Goal: Transaction & Acquisition: Purchase product/service

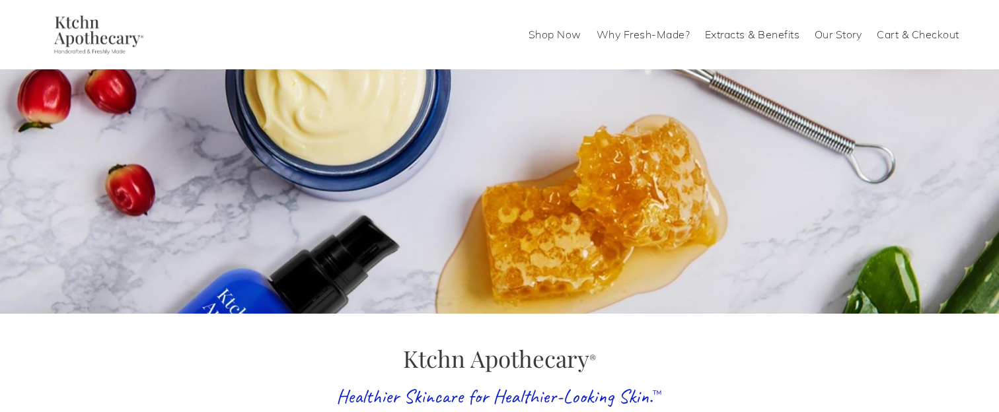
click at [557, 31] on link "Shop Now" at bounding box center [555, 34] width 53 height 21
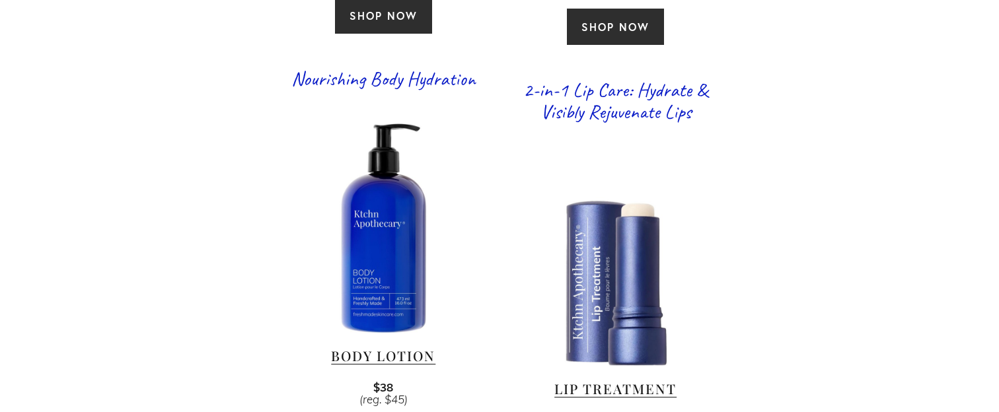
scroll to position [2351, 0]
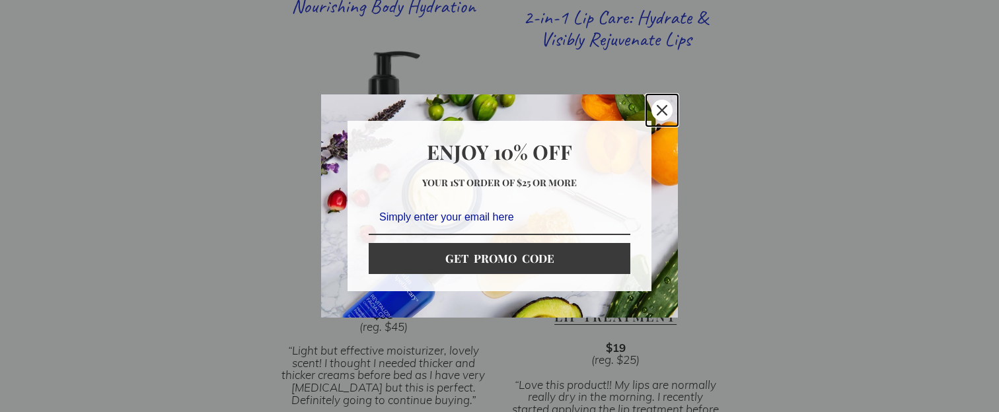
click at [662, 110] on icon "close icon" at bounding box center [662, 110] width 11 height 11
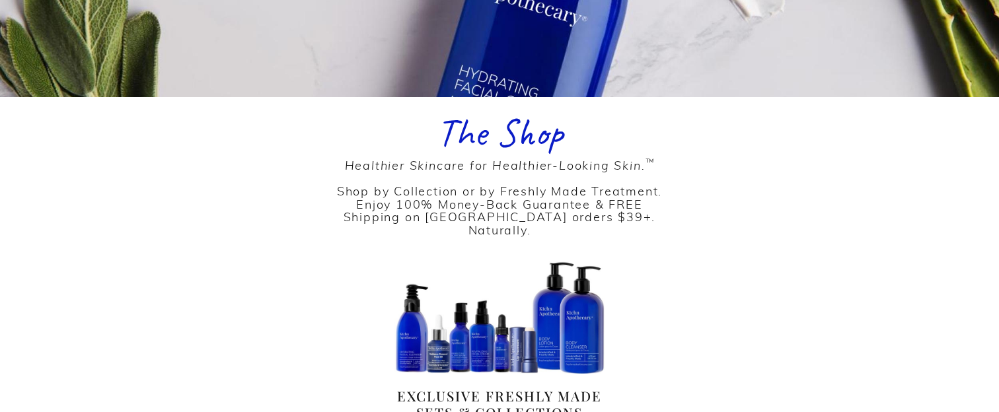
scroll to position [344, 0]
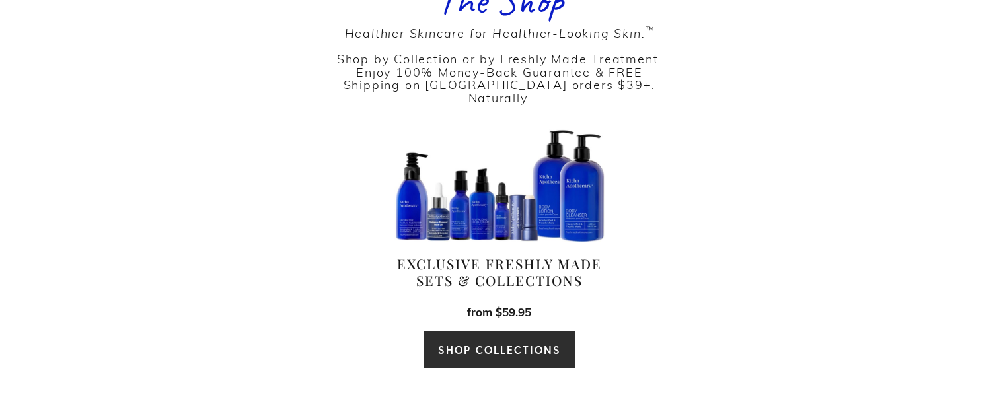
click at [481, 331] on link "SHOP COLLECTIONS" at bounding box center [499, 350] width 153 height 38
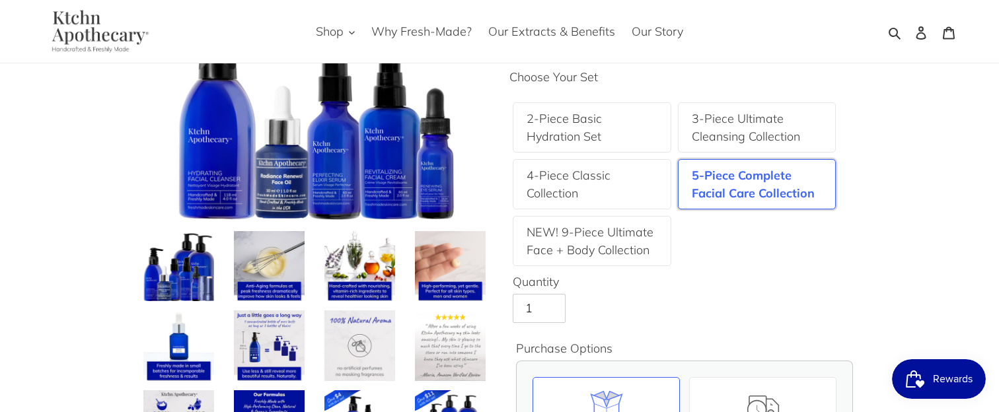
scroll to position [81, 0]
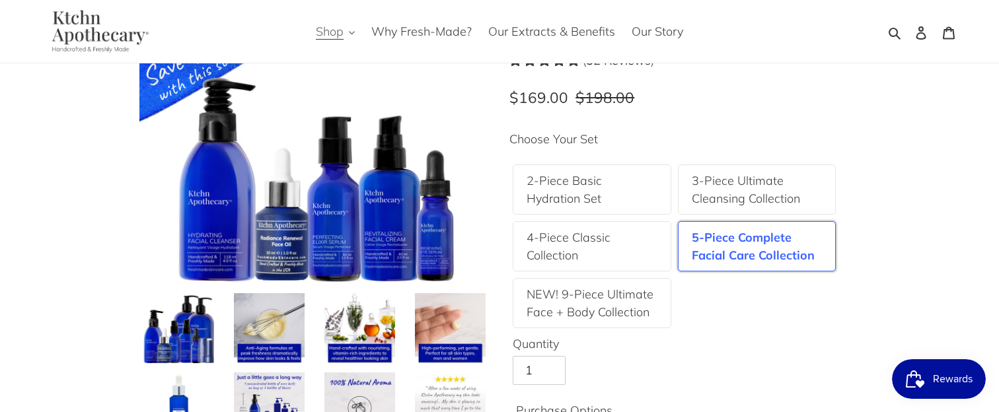
click at [340, 33] on span "Shop" at bounding box center [330, 32] width 28 height 16
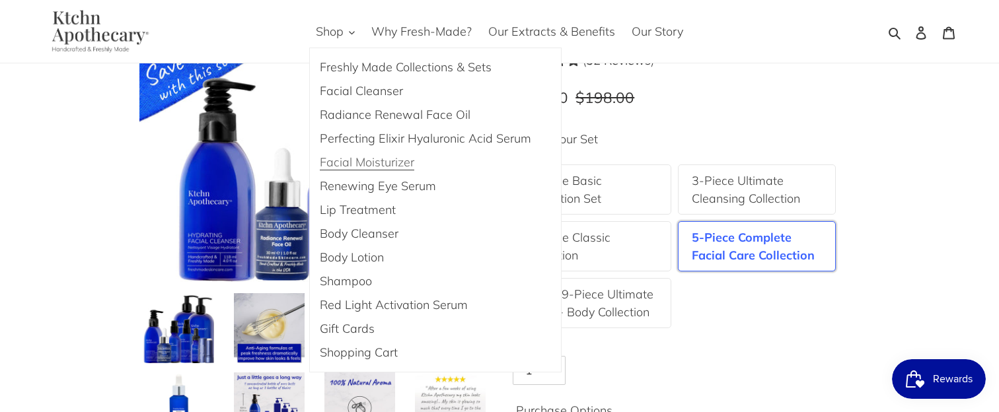
click at [362, 168] on span "Facial Moisturizer" at bounding box center [367, 163] width 95 height 16
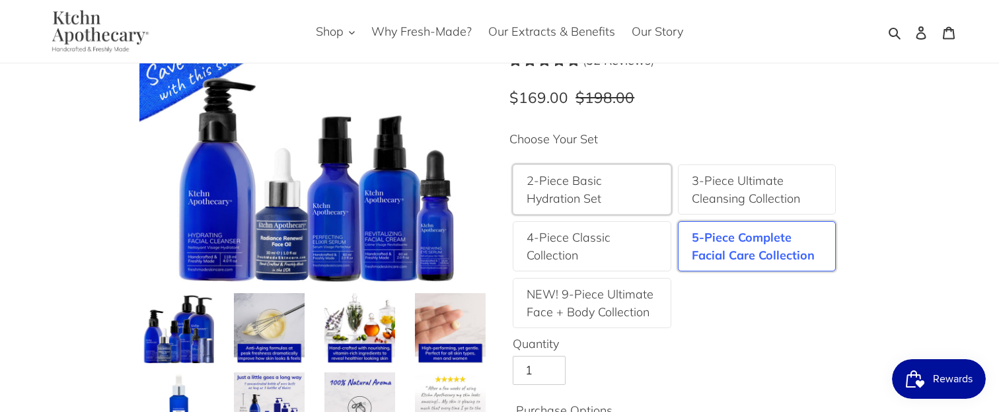
click at [590, 187] on label "2-Piece Basic Hydration Set" at bounding box center [592, 190] width 131 height 36
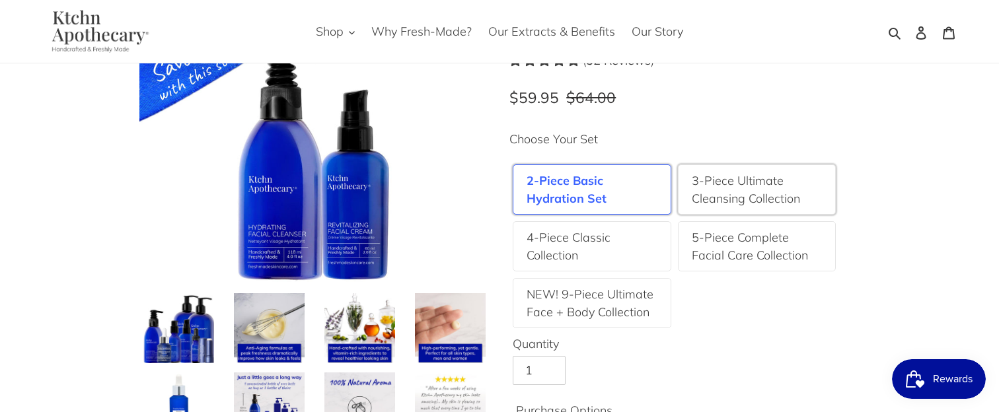
click at [722, 185] on label "3-Piece Ultimate Cleansing Collection" at bounding box center [757, 190] width 131 height 36
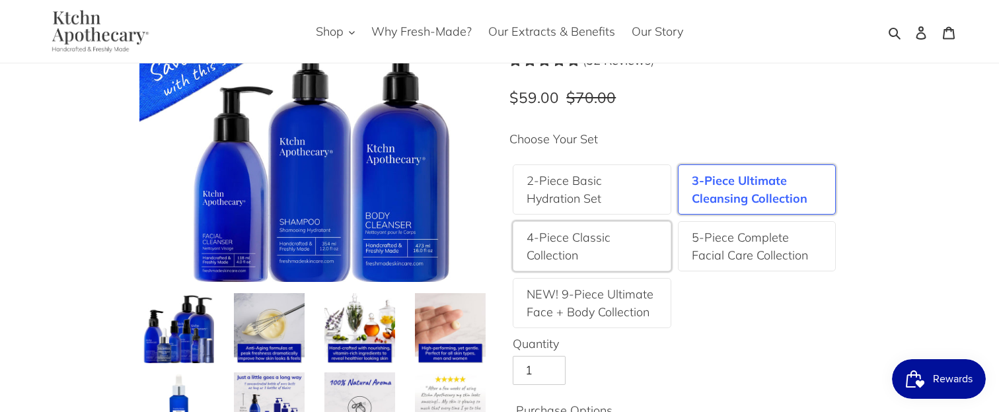
click at [642, 245] on label "4-Piece Classic Collection" at bounding box center [592, 247] width 131 height 36
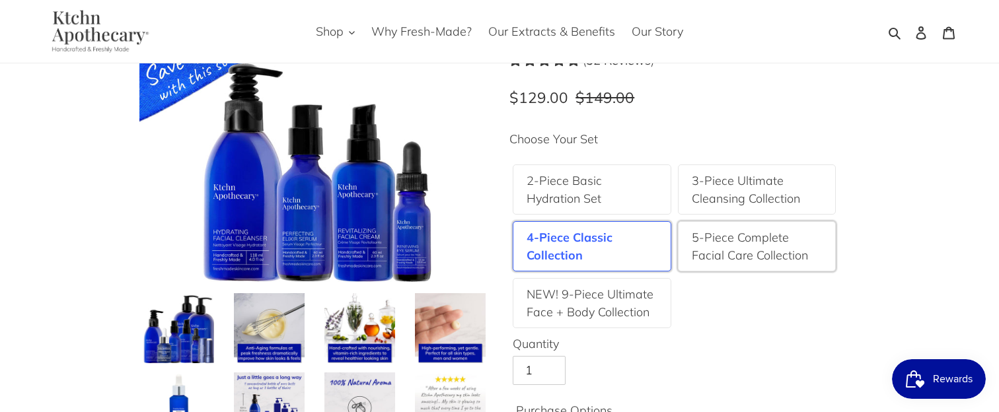
click at [717, 259] on label "5-Piece Complete Facial Care Collection" at bounding box center [757, 247] width 131 height 36
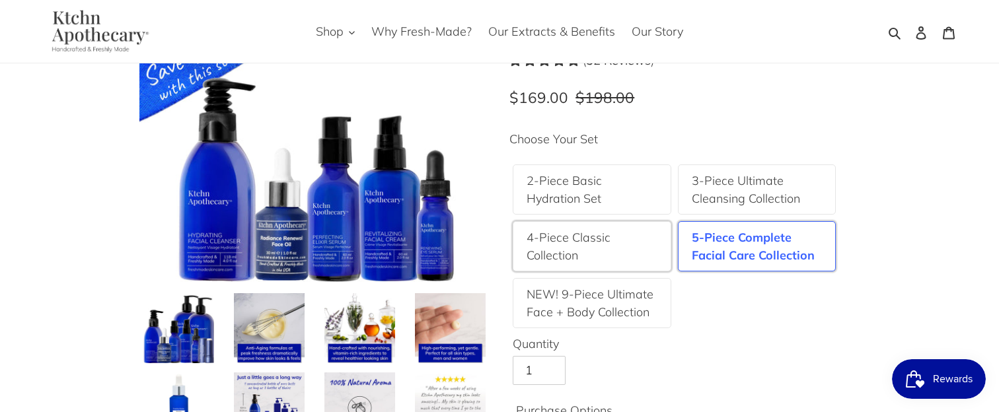
click at [594, 268] on div "4-Piece Classic Collection" at bounding box center [592, 246] width 159 height 50
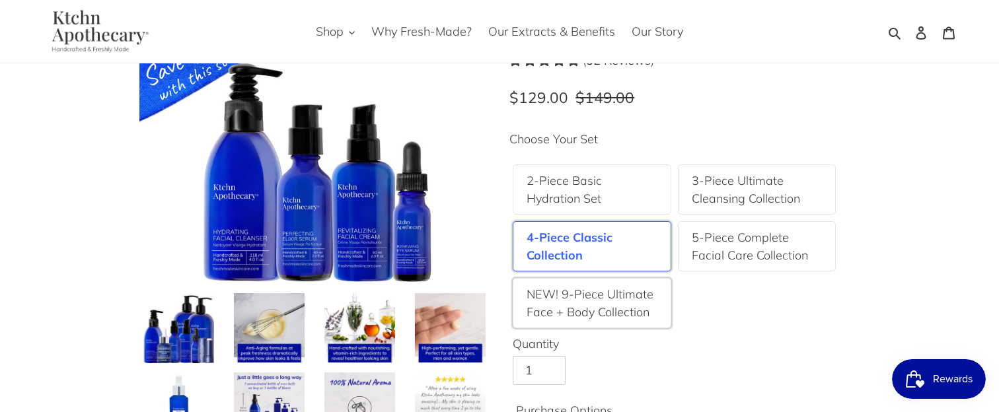
click at [590, 307] on label "NEW! 9-Piece Ultimate Face + Body Collection" at bounding box center [592, 304] width 131 height 36
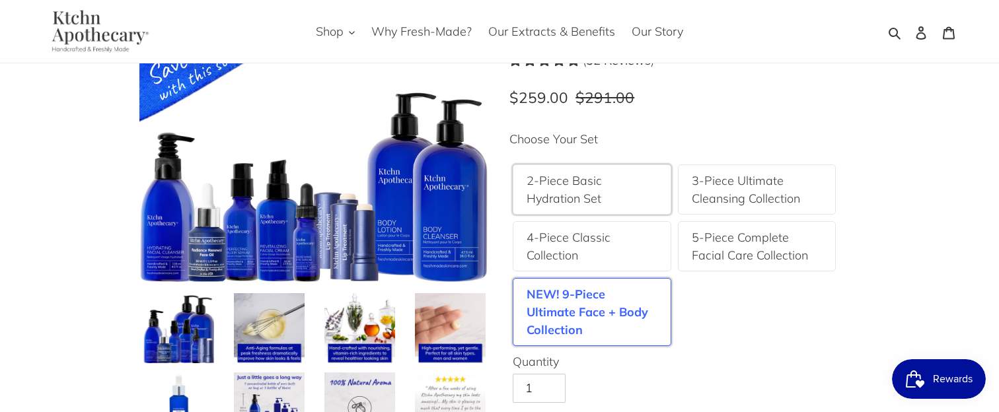
click at [587, 185] on label "2-Piece Basic Hydration Set" at bounding box center [592, 190] width 131 height 36
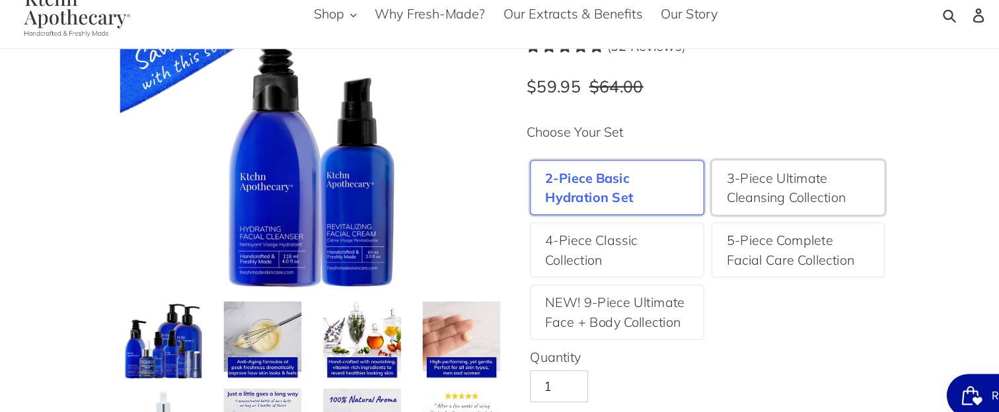
click at [747, 200] on label "3-Piece Ultimate Cleansing Collection" at bounding box center [757, 190] width 131 height 36
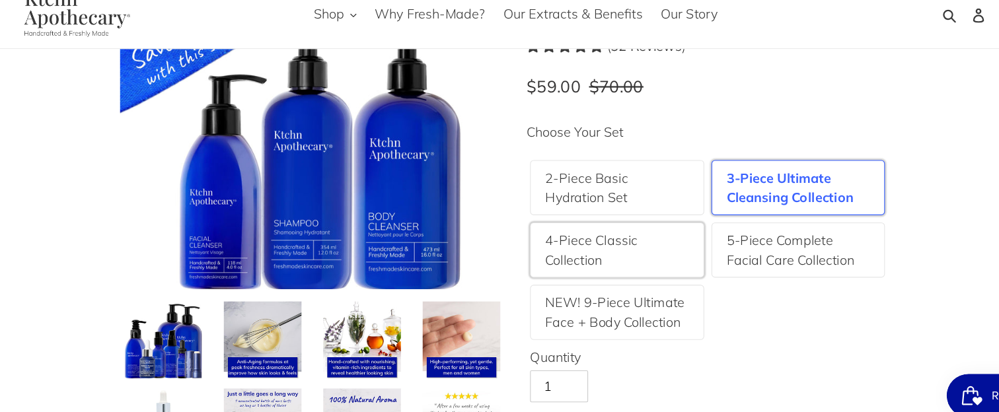
click at [648, 241] on label "4-Piece Classic Collection" at bounding box center [592, 247] width 131 height 36
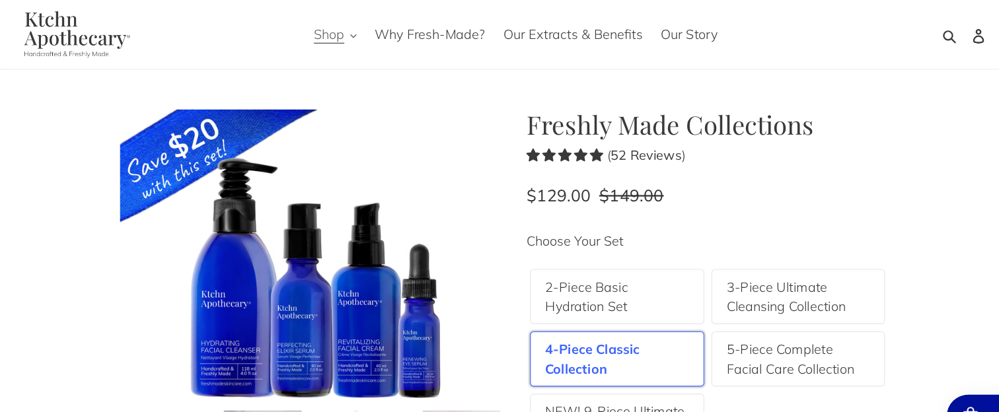
click at [335, 28] on span "Shop" at bounding box center [330, 32] width 28 height 16
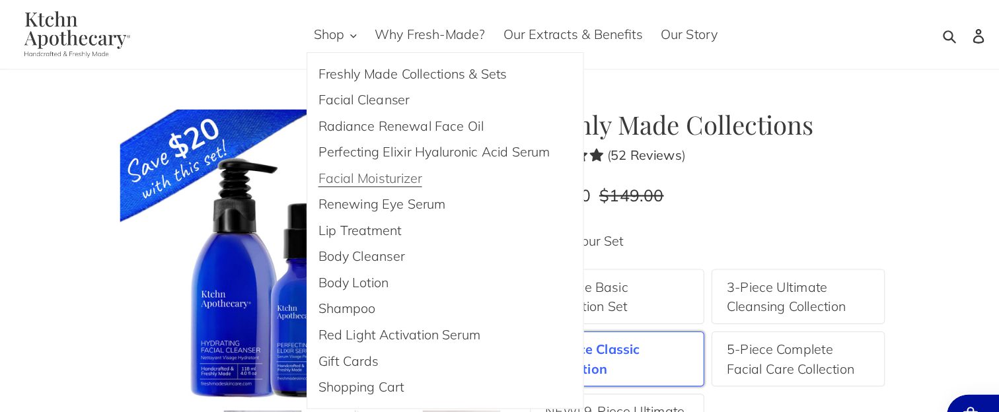
click at [342, 171] on link "Facial Moisturizer" at bounding box center [425, 163] width 231 height 24
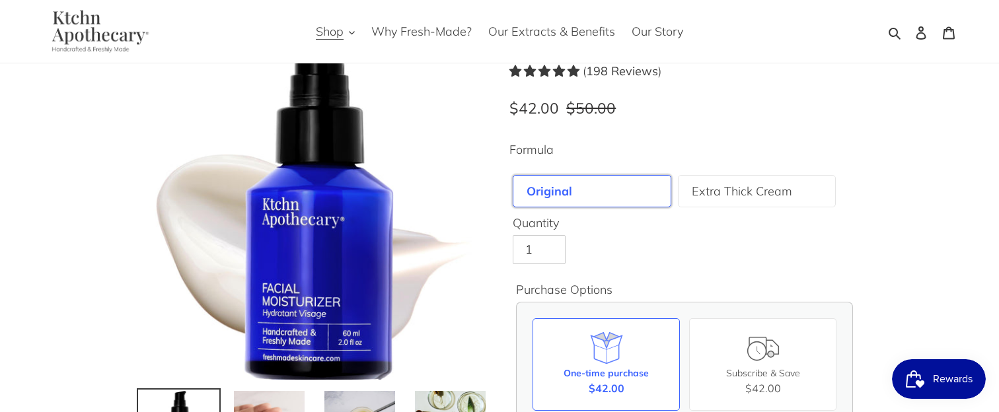
scroll to position [91, 0]
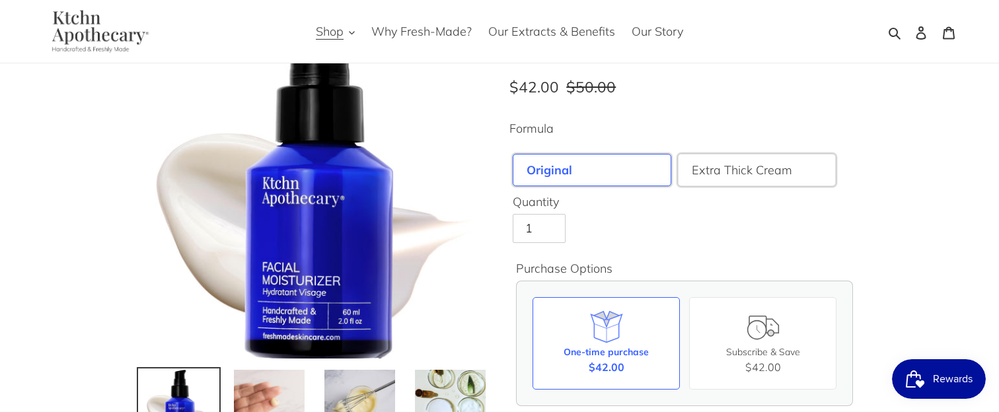
click at [703, 163] on label "Extra Thick Cream" at bounding box center [742, 170] width 100 height 18
click at [631, 174] on div "Original" at bounding box center [592, 170] width 159 height 32
click at [719, 161] on label "Extra Thick Cream" at bounding box center [742, 170] width 100 height 18
click at [617, 169] on div "Original" at bounding box center [592, 170] width 159 height 32
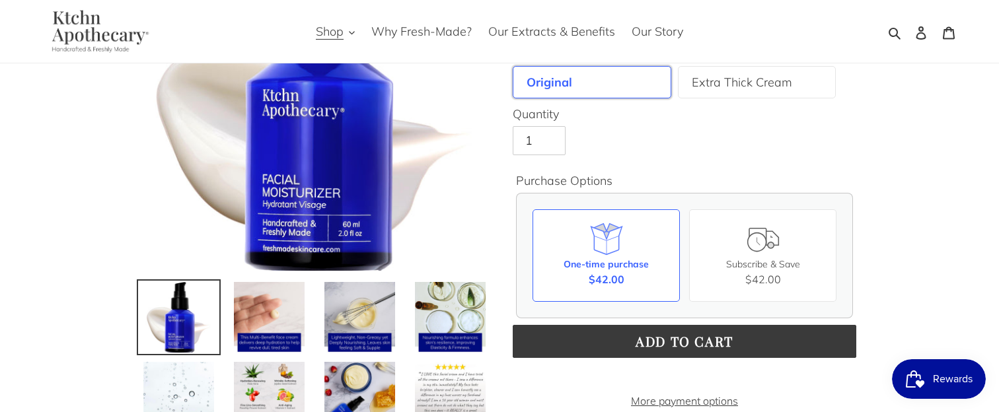
scroll to position [157, 0]
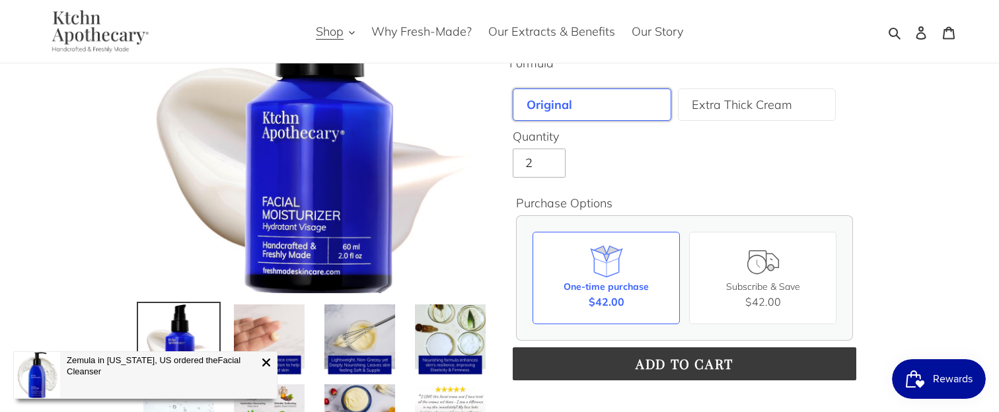
type input "2"
click at [548, 161] on input "2" at bounding box center [539, 163] width 53 height 29
click at [267, 363] on icon at bounding box center [266, 363] width 8 height 8
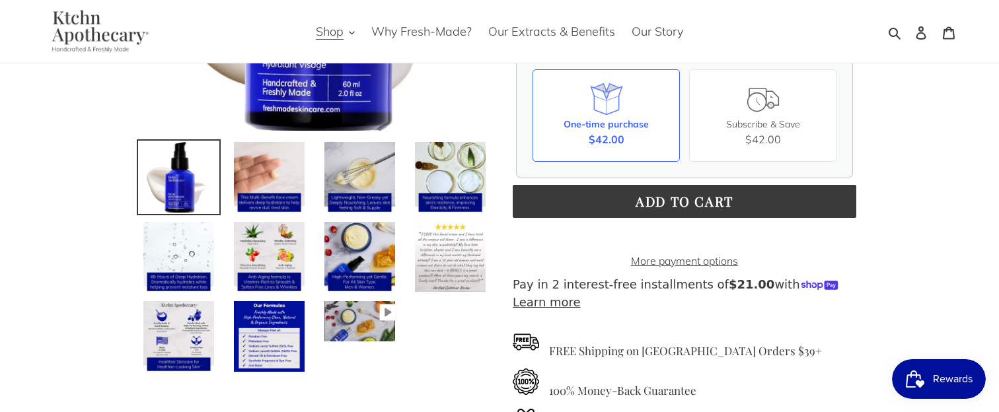
scroll to position [329, 0]
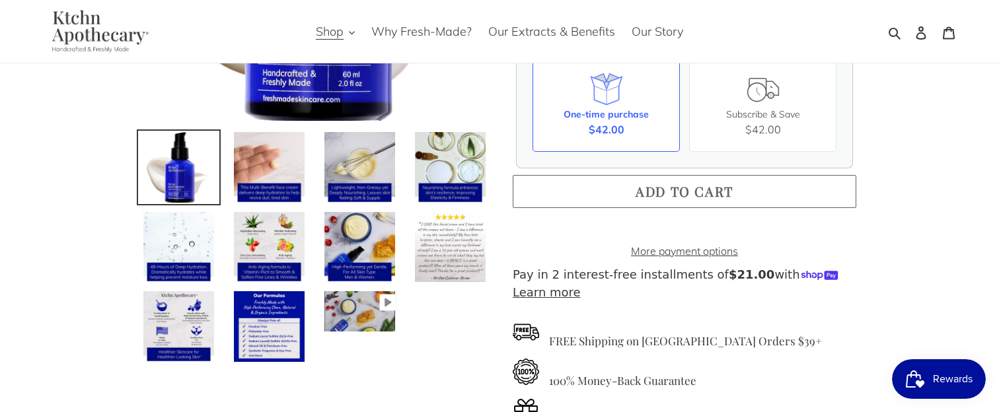
click at [543, 200] on button "Add to cart" at bounding box center [685, 191] width 344 height 33
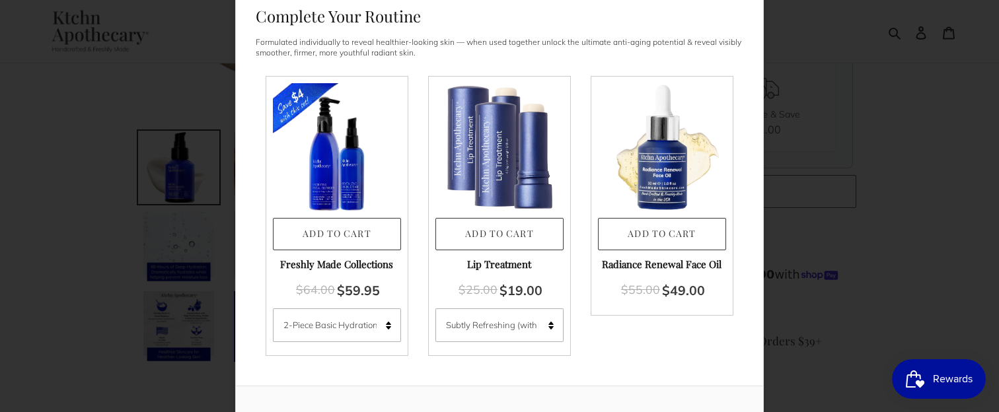
scroll to position [0, 0]
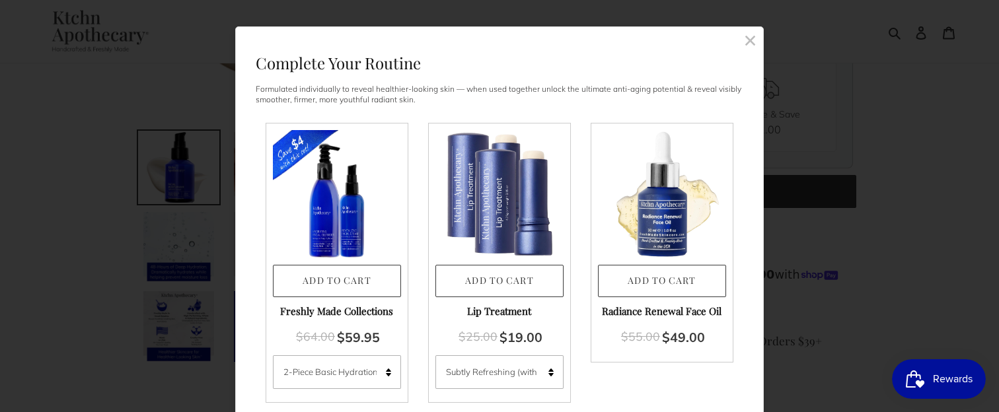
click at [748, 44] on rect at bounding box center [750, 40] width 12 height 12
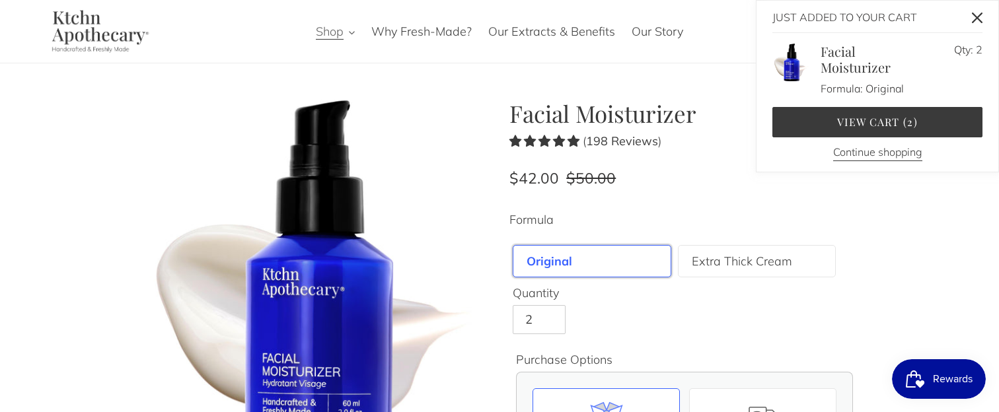
click at [349, 41] on button "Shop" at bounding box center [335, 31] width 52 height 22
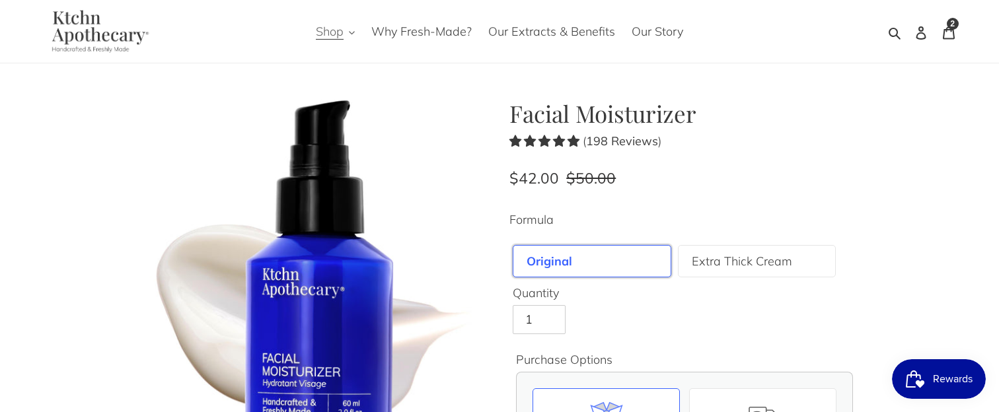
click at [348, 34] on button "Shop" at bounding box center [335, 31] width 52 height 22
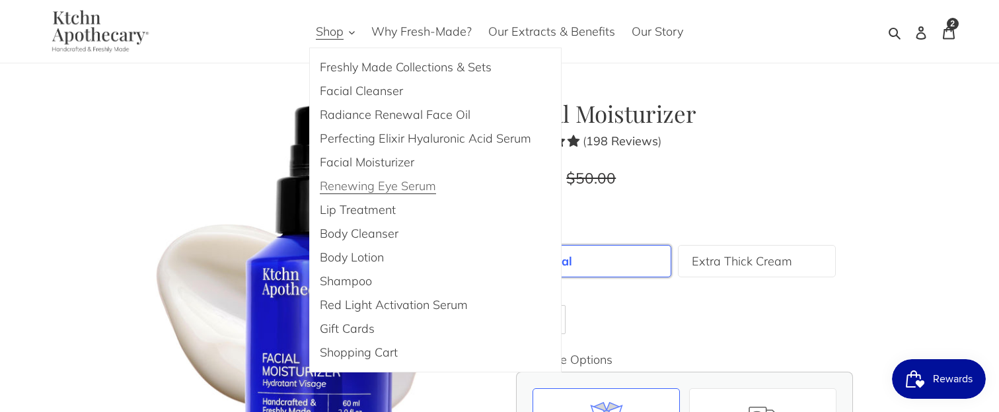
click at [371, 189] on span "Renewing Eye Serum" at bounding box center [378, 186] width 116 height 16
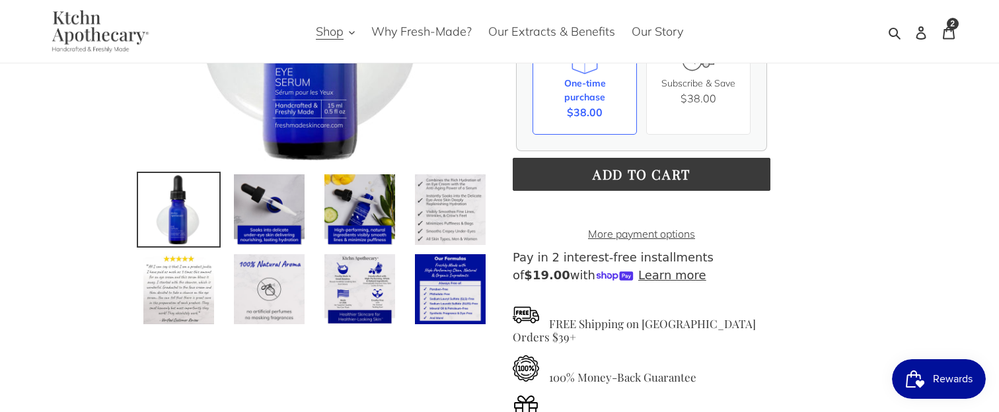
scroll to position [371, 0]
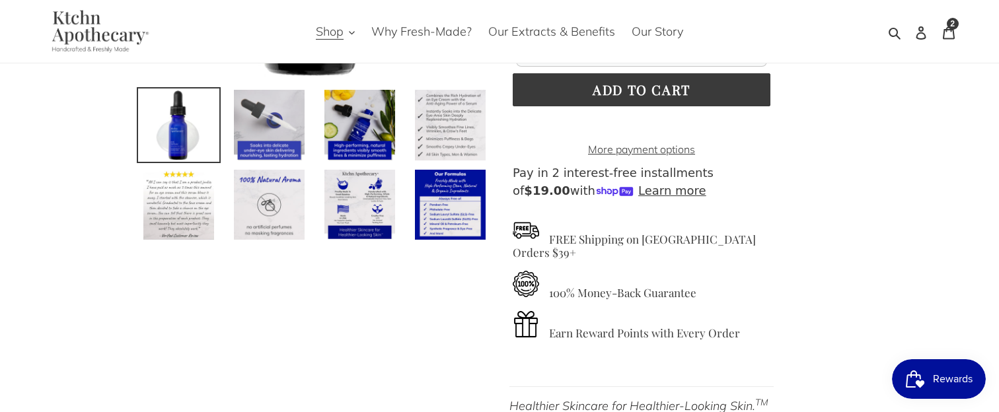
click at [279, 137] on img at bounding box center [269, 125] width 73 height 73
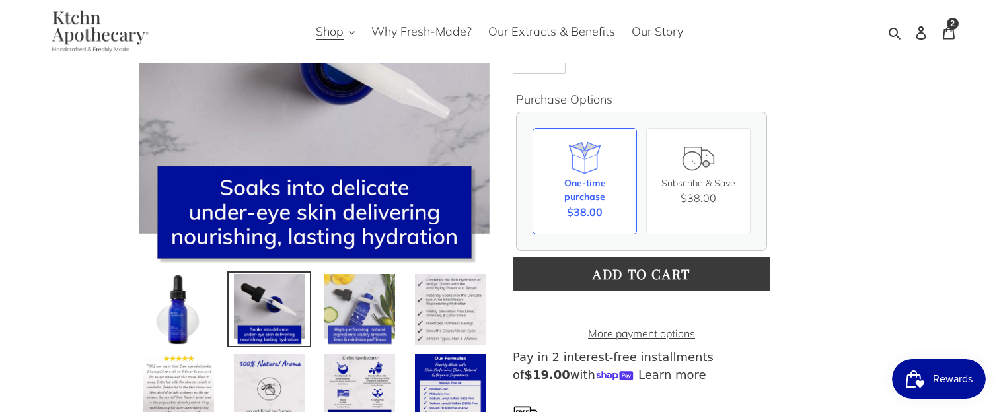
scroll to position [108, 0]
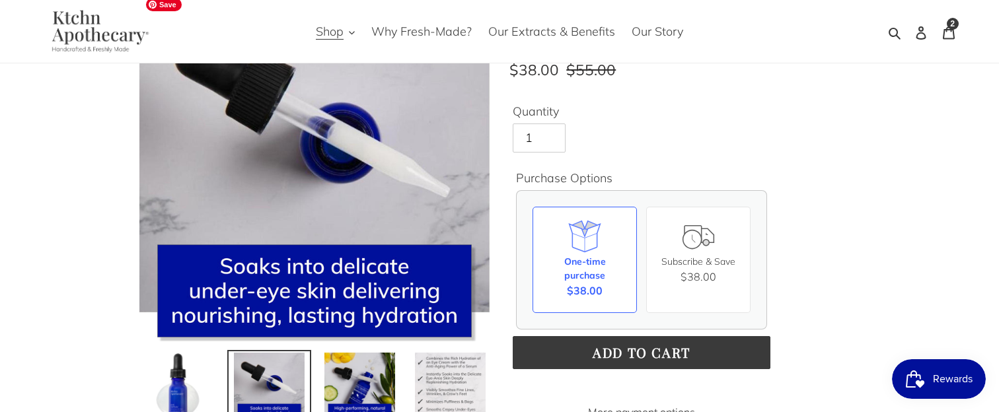
click at [414, 145] on img at bounding box center [314, 166] width 350 height 350
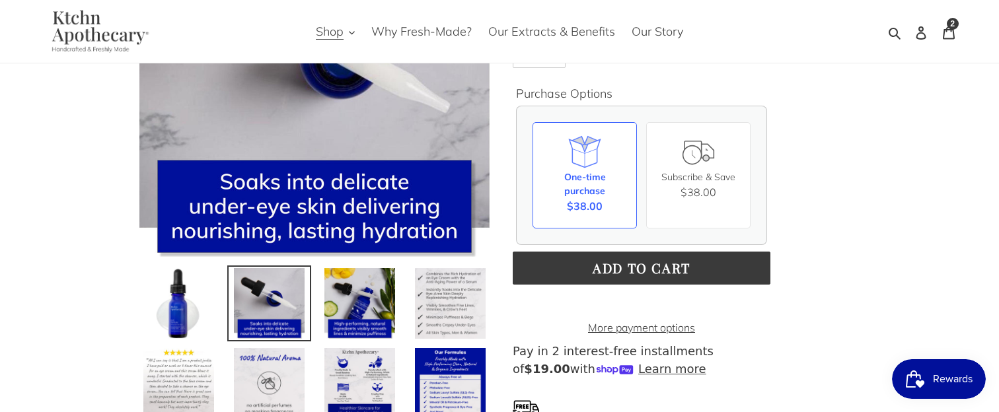
scroll to position [198, 0]
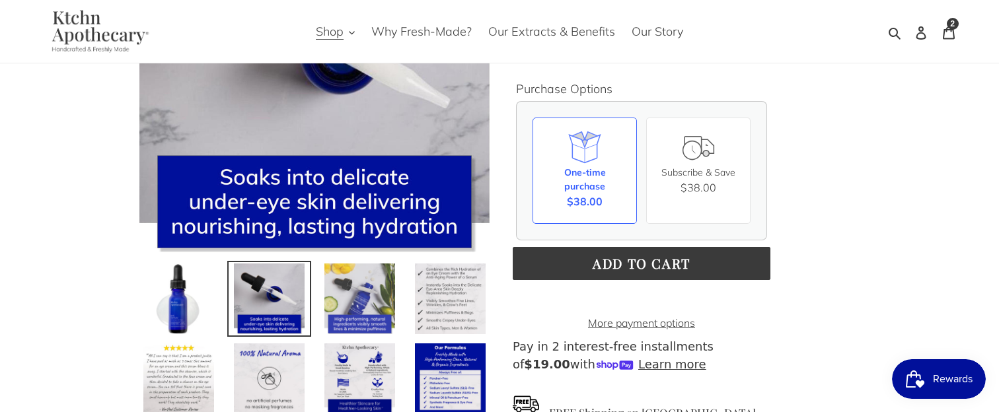
click at [369, 285] on img at bounding box center [359, 298] width 73 height 73
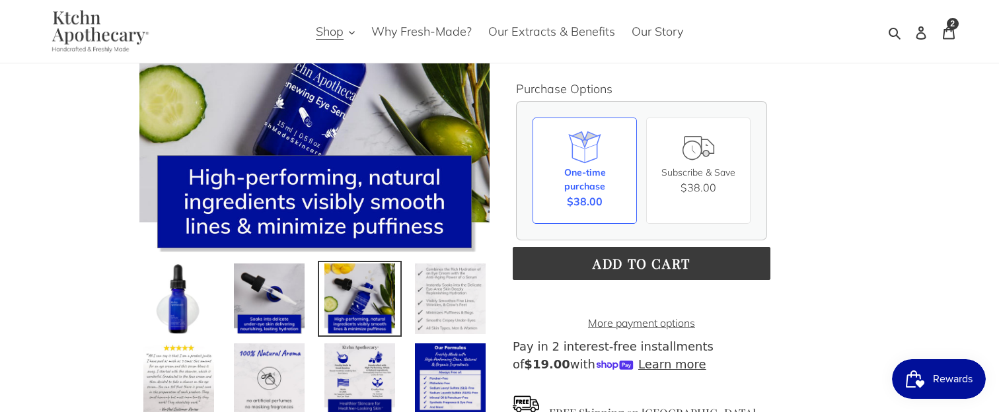
click at [440, 284] on img at bounding box center [450, 298] width 73 height 73
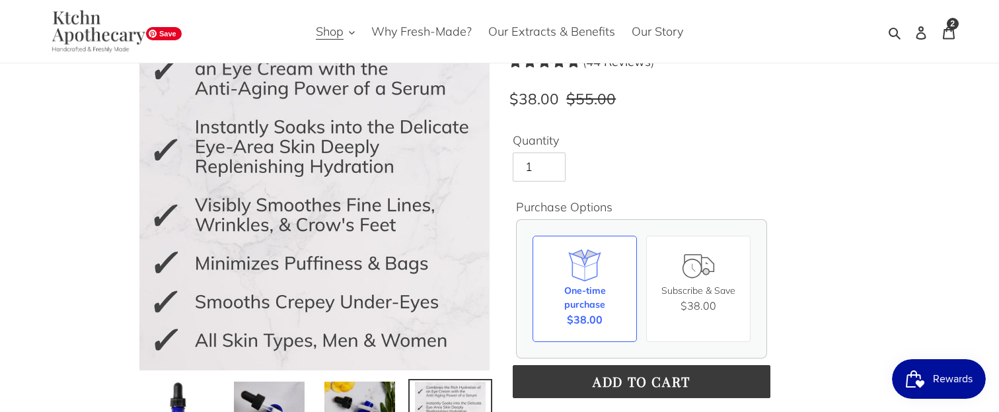
scroll to position [0, 0]
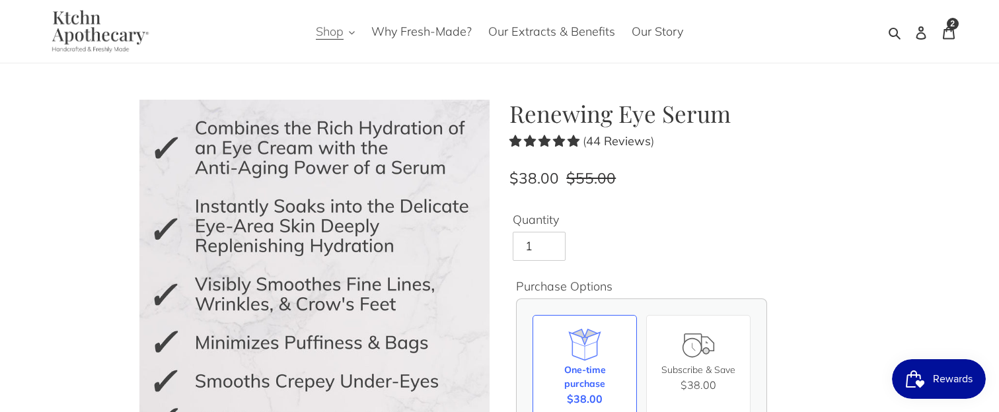
click at [342, 27] on span "Shop" at bounding box center [330, 32] width 28 height 16
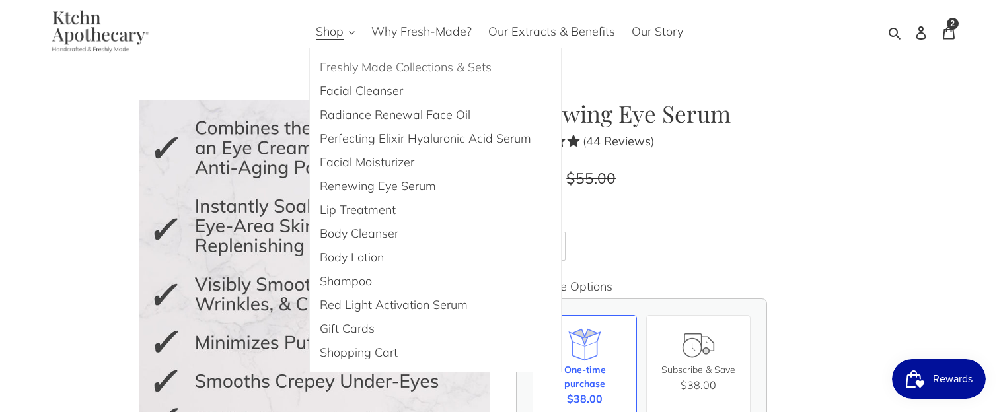
click at [385, 77] on link "Freshly Made Collections & Sets" at bounding box center [425, 68] width 231 height 24
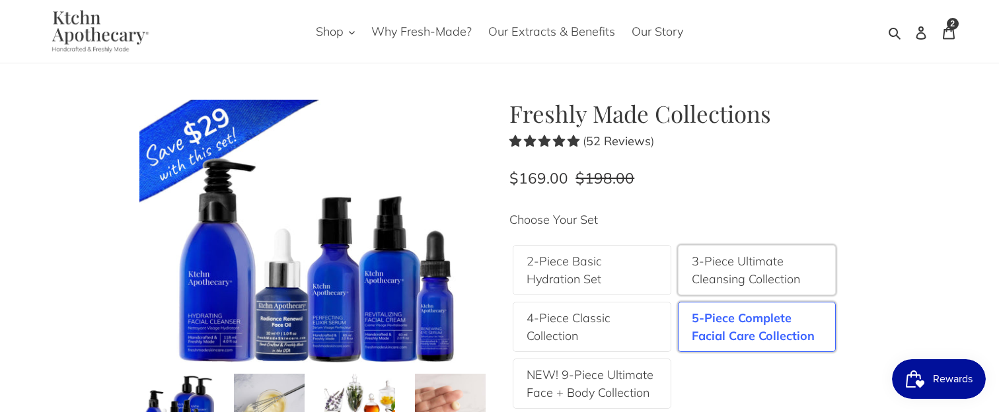
click at [716, 267] on label "3-Piece Ultimate Cleansing Collection" at bounding box center [757, 271] width 131 height 36
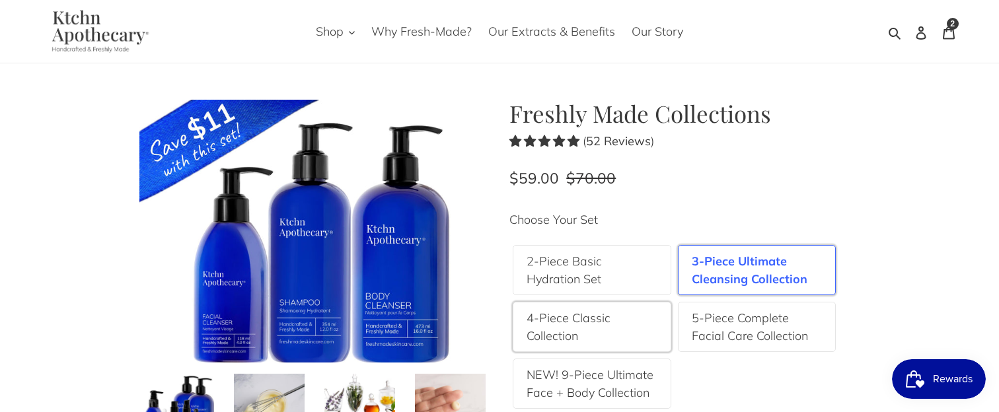
click at [585, 321] on label "4-Piece Classic Collection" at bounding box center [592, 327] width 131 height 36
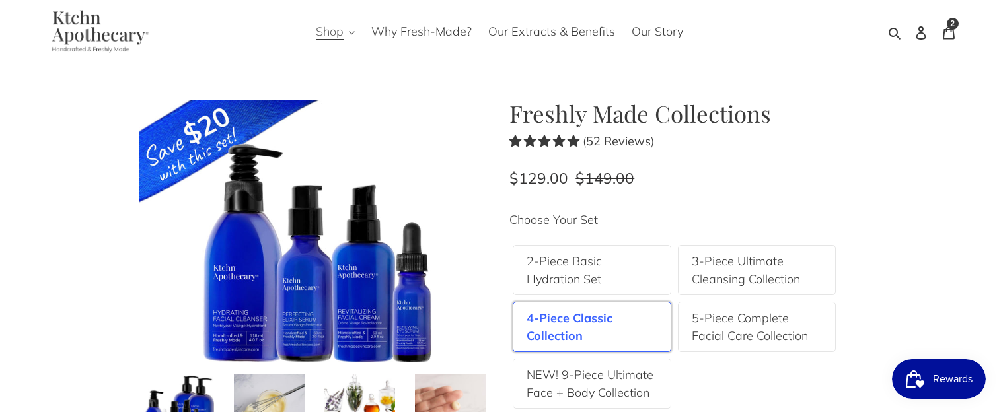
click at [355, 31] on icon "button" at bounding box center [352, 33] width 6 height 6
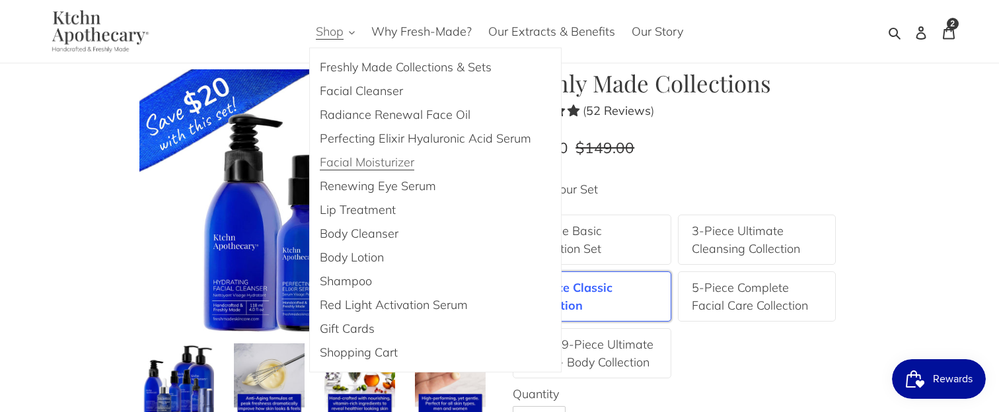
scroll to position [50, 0]
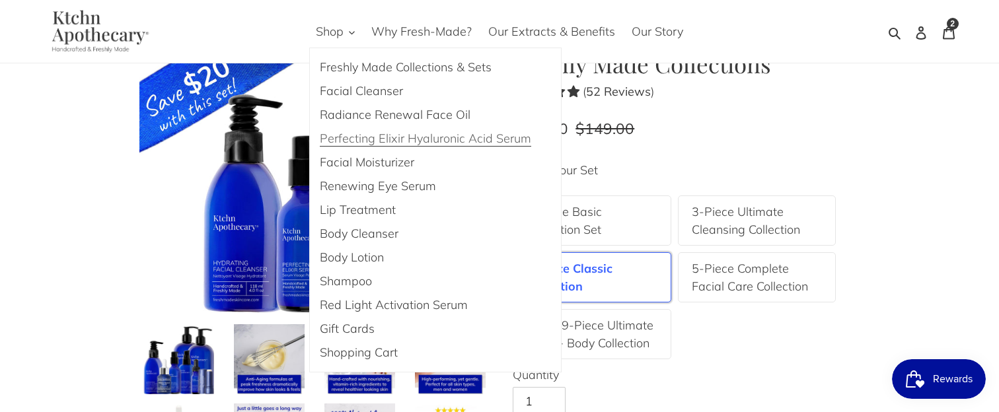
click at [393, 137] on span "Perfecting Elixir Hyaluronic Acid Serum" at bounding box center [426, 139] width 212 height 16
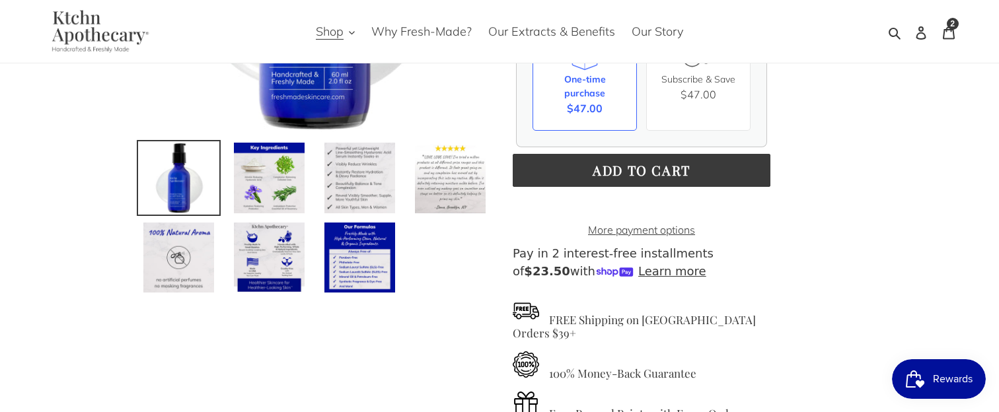
scroll to position [320, 0]
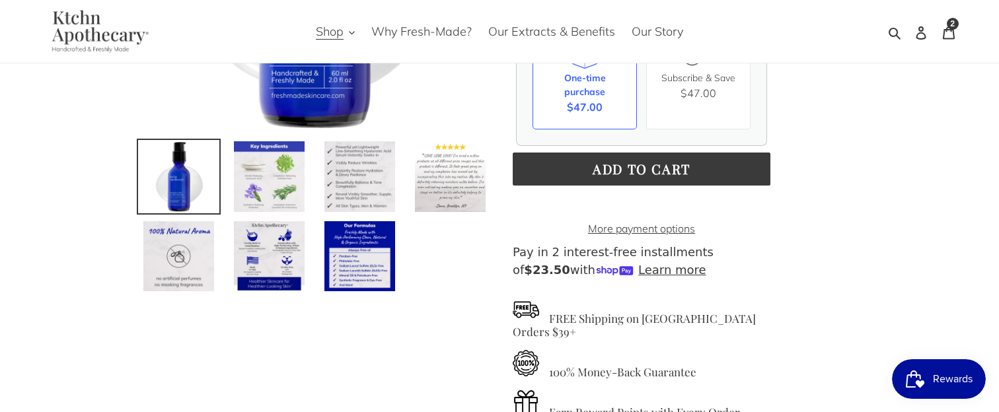
click at [278, 149] on img at bounding box center [269, 176] width 73 height 73
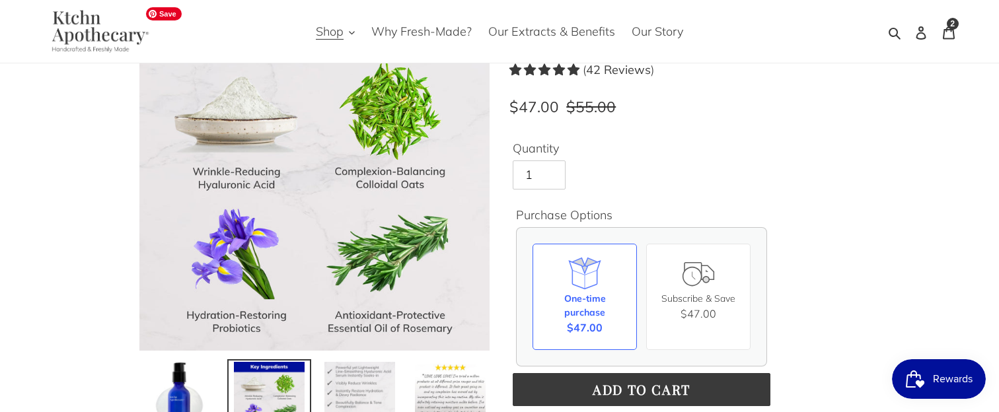
scroll to position [128, 0]
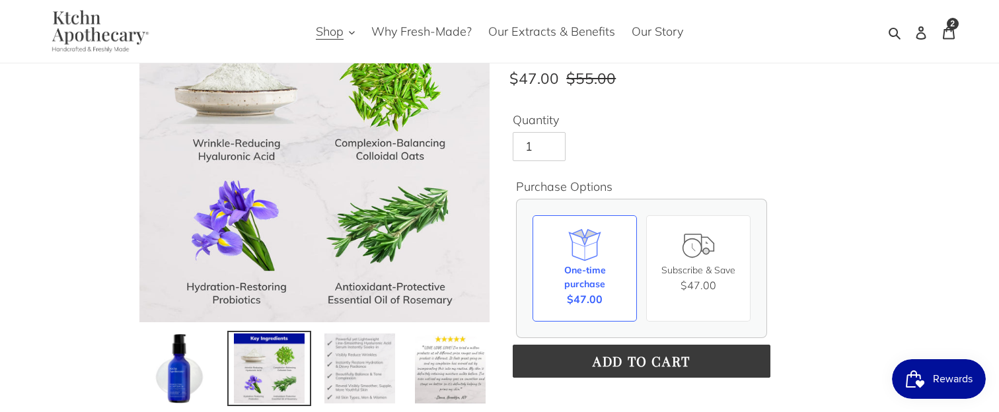
click at [363, 352] on img at bounding box center [359, 368] width 73 height 73
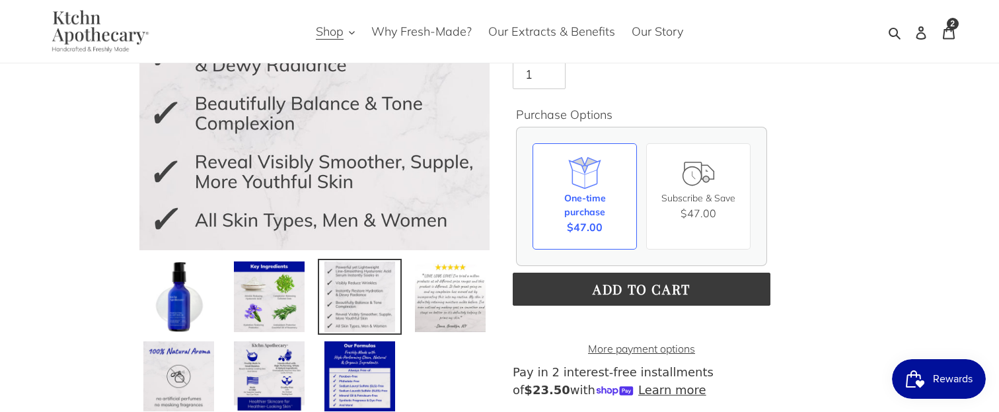
scroll to position [259, 0]
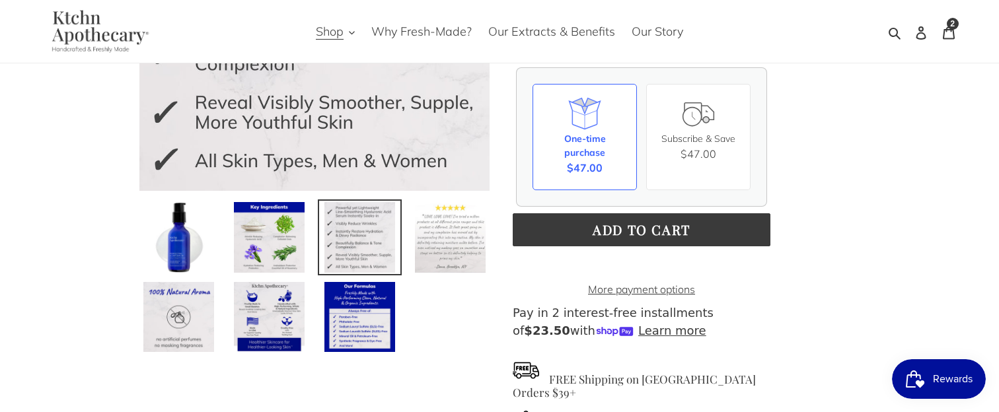
click at [425, 225] on img at bounding box center [450, 237] width 73 height 73
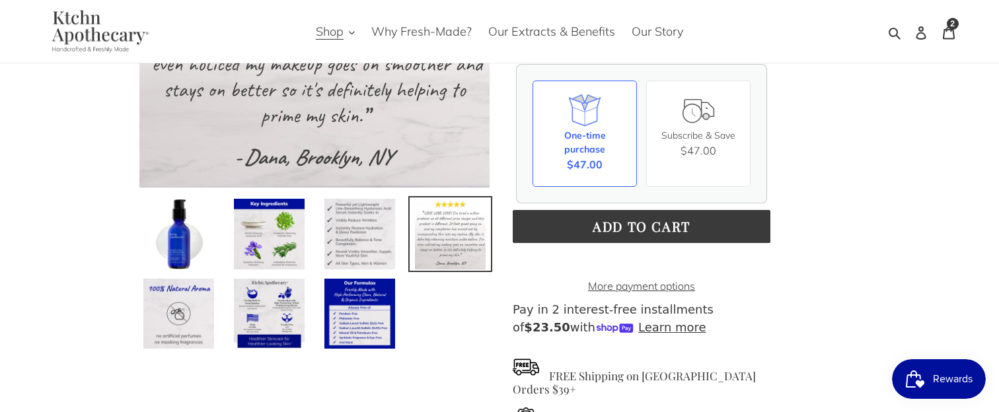
scroll to position [276, 0]
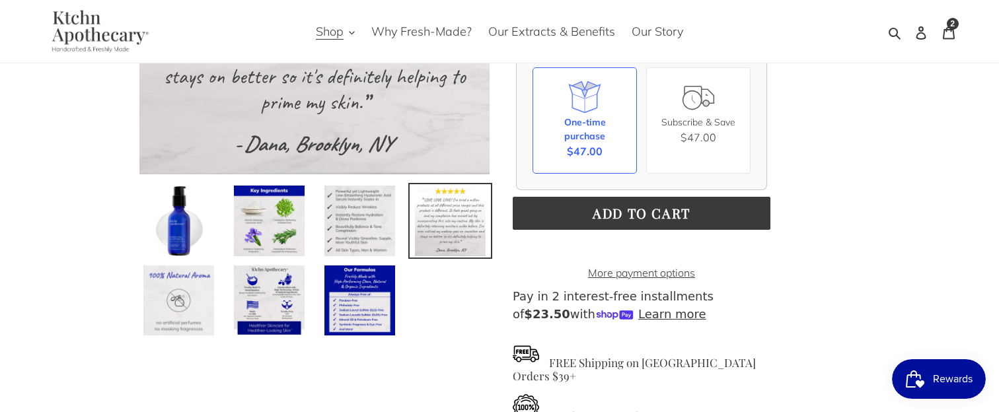
click at [219, 279] on link at bounding box center [179, 301] width 84 height 76
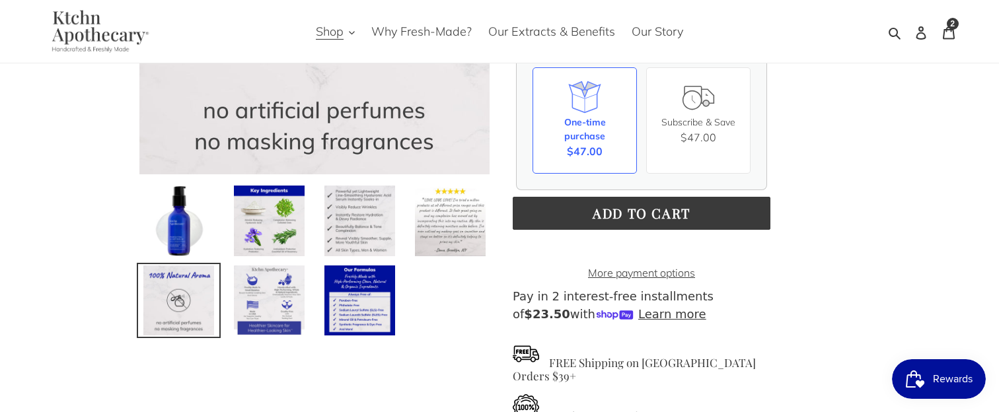
click at [273, 288] on img at bounding box center [269, 300] width 73 height 73
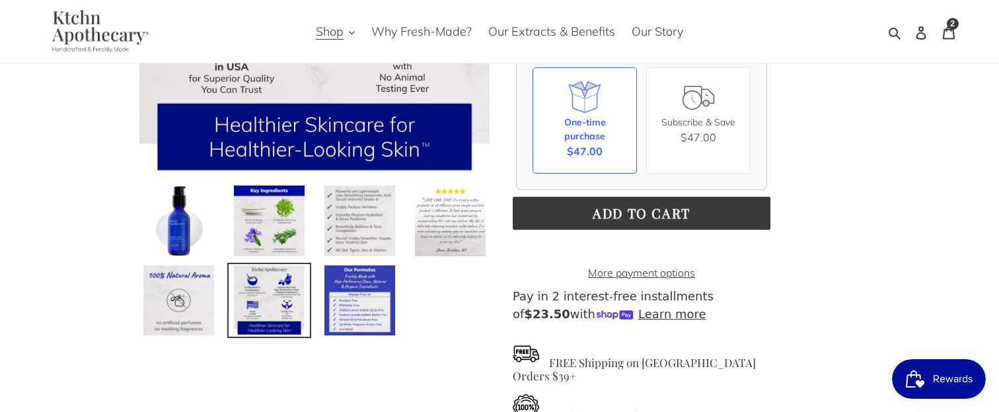
click at [348, 305] on img at bounding box center [359, 300] width 73 height 73
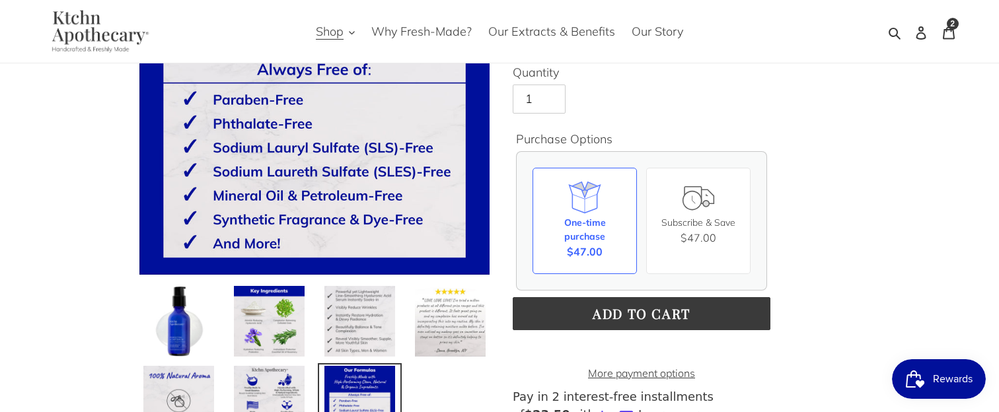
scroll to position [312, 0]
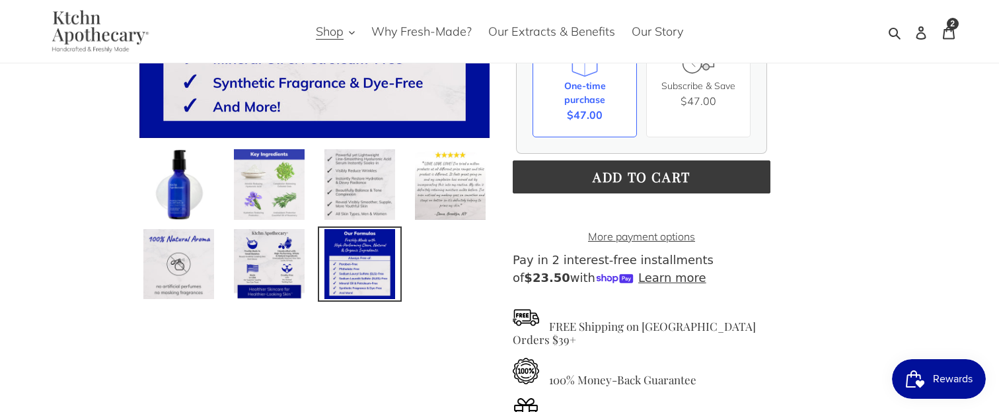
click at [266, 176] on img at bounding box center [269, 184] width 73 height 73
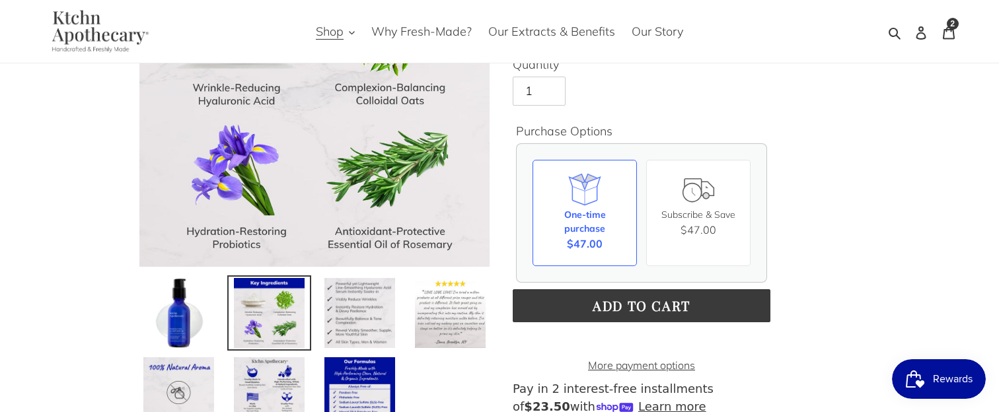
scroll to position [0, 0]
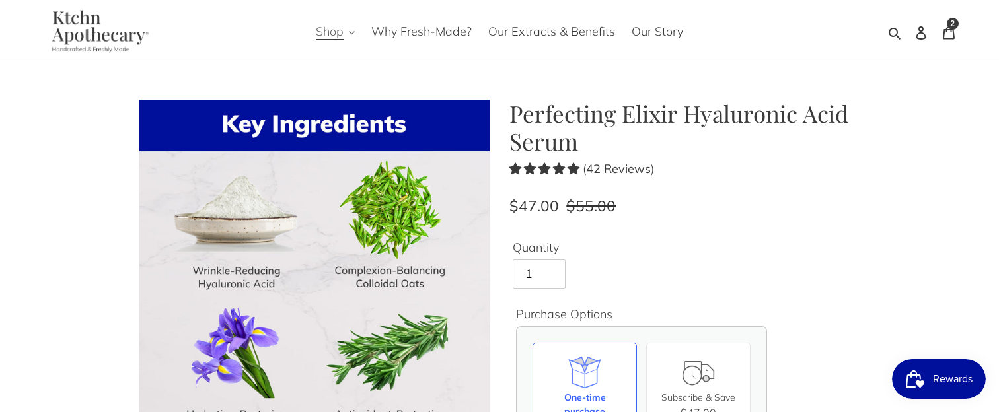
click at [346, 33] on button "Shop" at bounding box center [335, 31] width 52 height 22
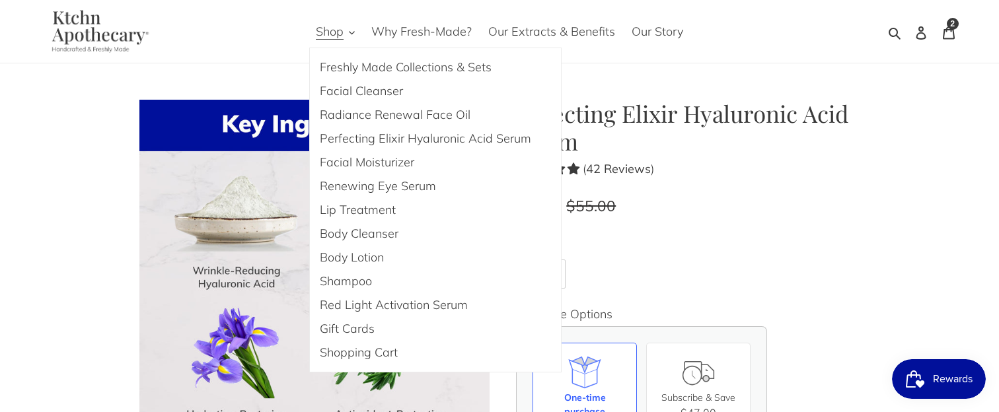
click at [660, 169] on div "( 42 Reviews )" at bounding box center [685, 169] width 350 height 17
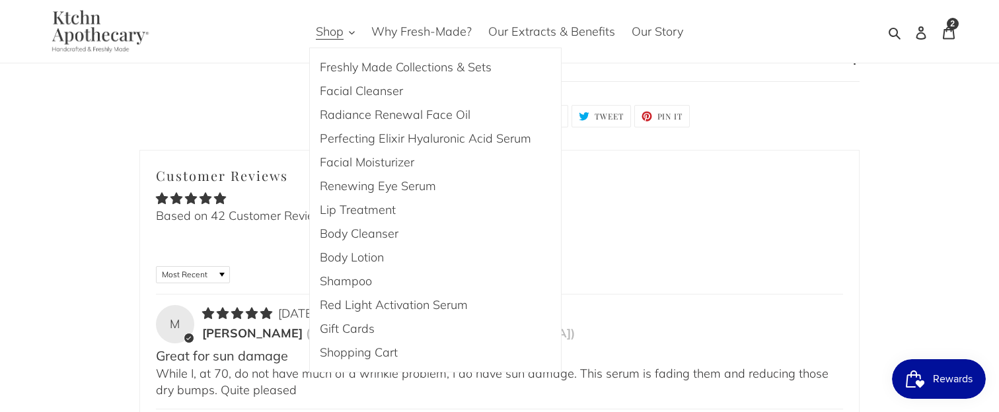
scroll to position [1754, 0]
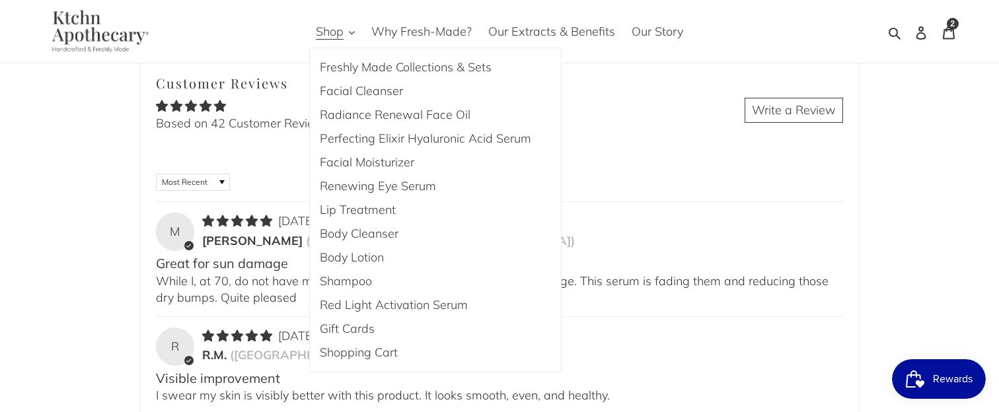
click at [79, 41] on img at bounding box center [97, 31] width 122 height 43
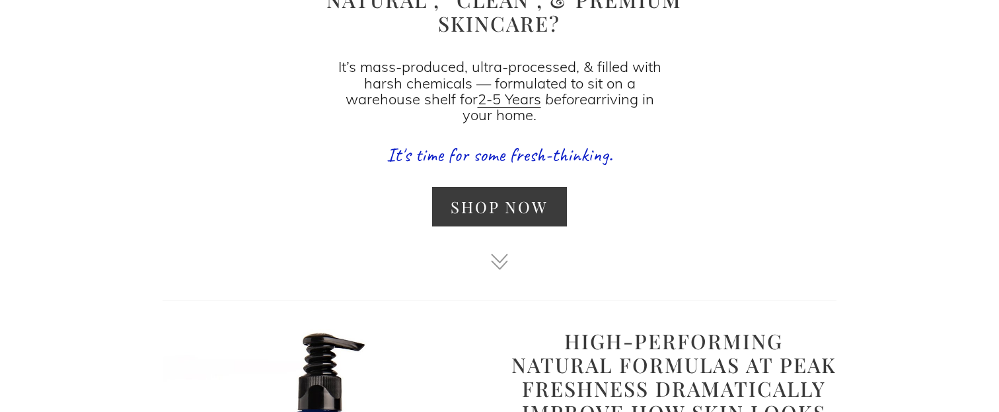
scroll to position [993, 0]
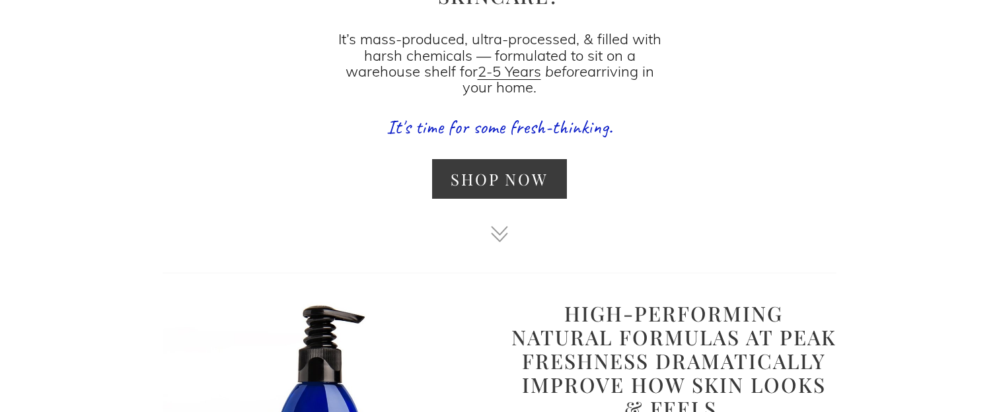
click at [503, 234] on div at bounding box center [500, 233] width 32 height 24
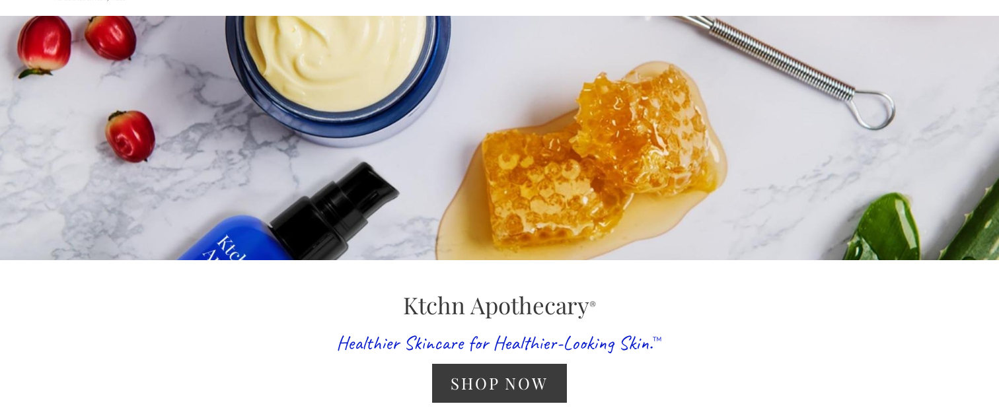
scroll to position [0, 0]
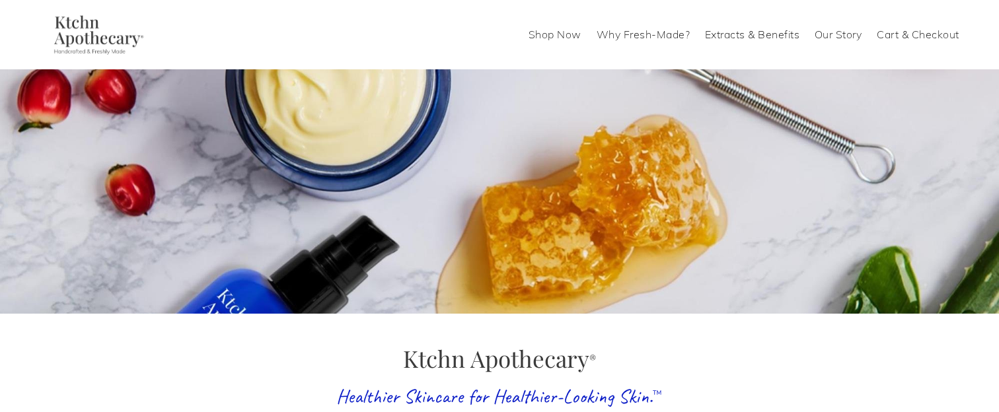
click at [567, 35] on link "Shop Now" at bounding box center [555, 34] width 53 height 21
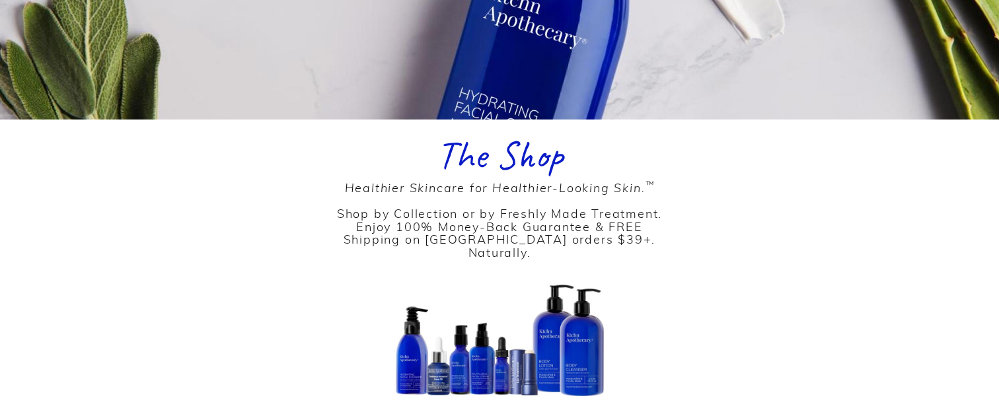
scroll to position [299, 0]
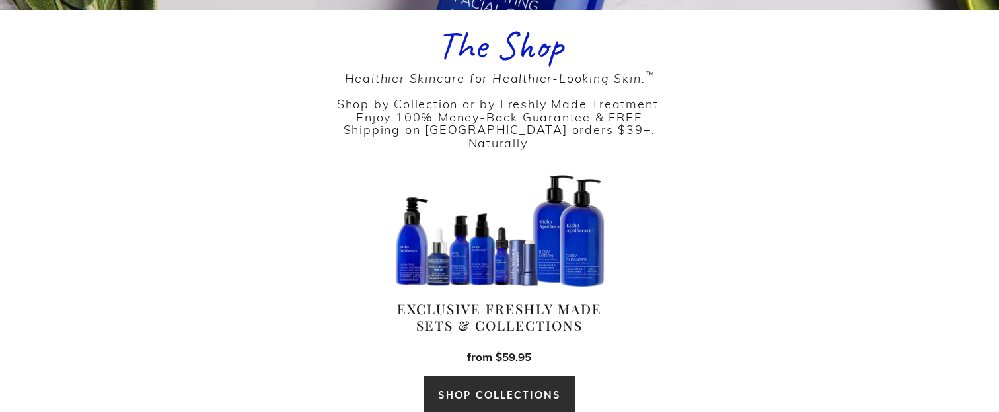
click at [480, 379] on link "SHOP COLLECTIONS" at bounding box center [499, 395] width 153 height 38
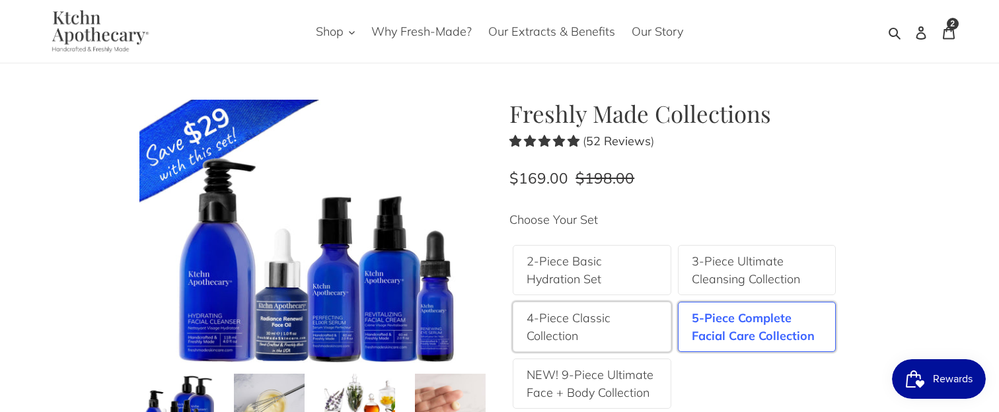
click at [603, 331] on label "4-Piece Classic Collection" at bounding box center [592, 327] width 131 height 36
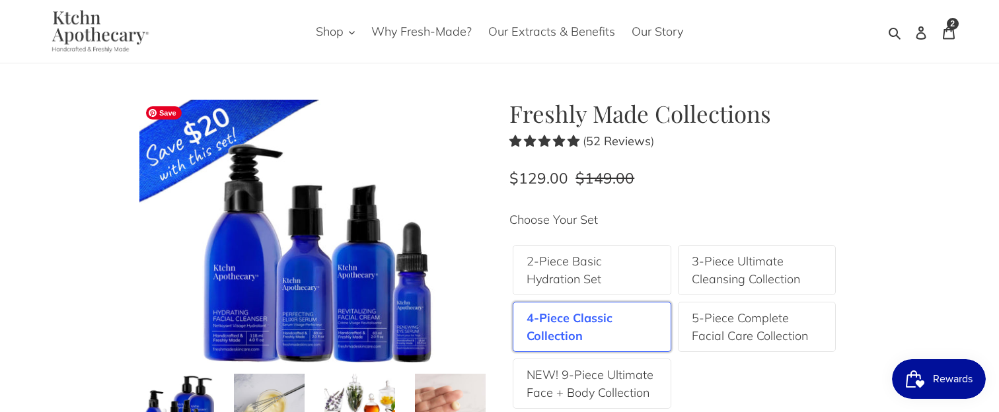
click at [359, 284] on img at bounding box center [314, 231] width 350 height 263
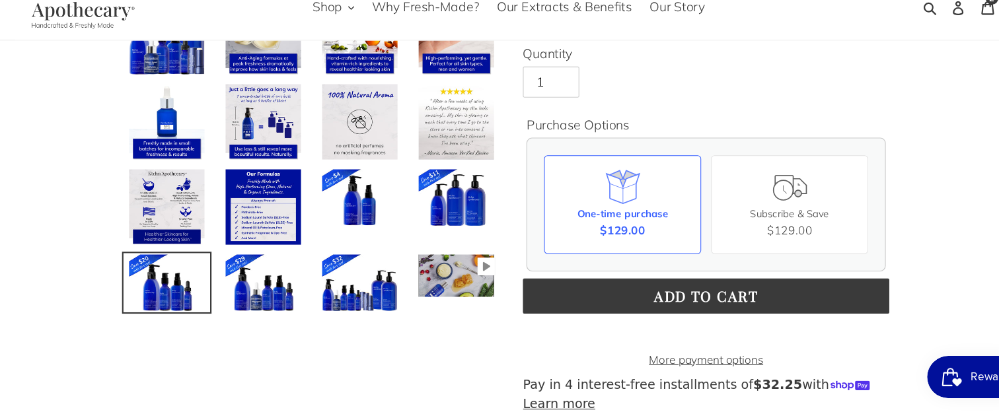
scroll to position [370, 0]
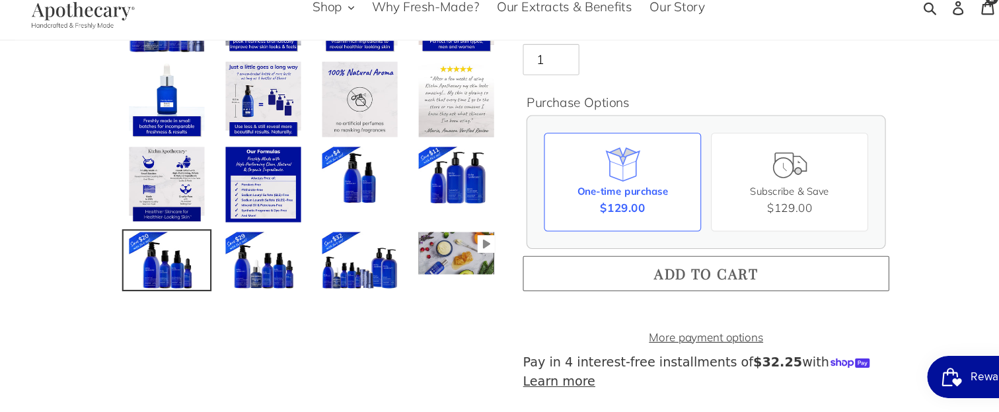
click at [633, 293] on button "Add to cart" at bounding box center [685, 282] width 344 height 33
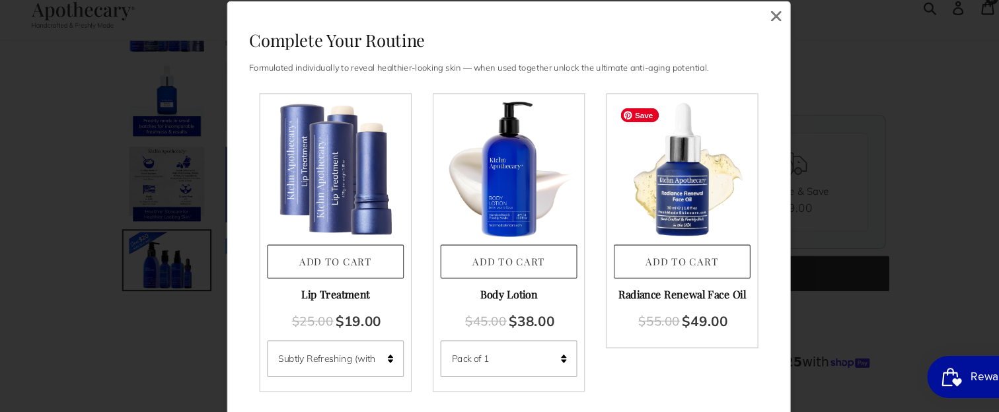
click at [674, 175] on img at bounding box center [662, 184] width 128 height 128
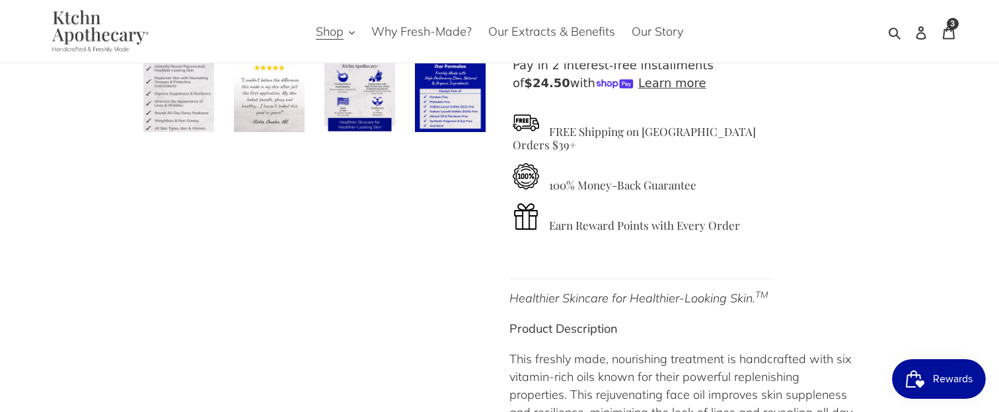
scroll to position [203, 0]
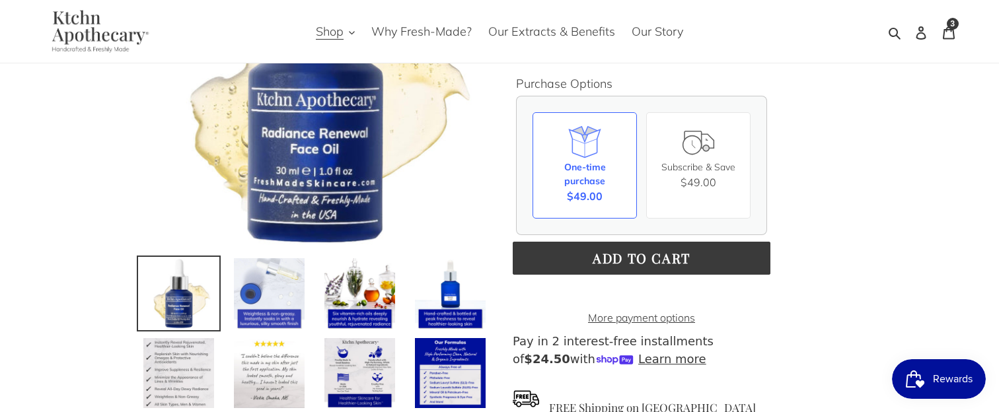
click at [274, 281] on img at bounding box center [269, 293] width 73 height 73
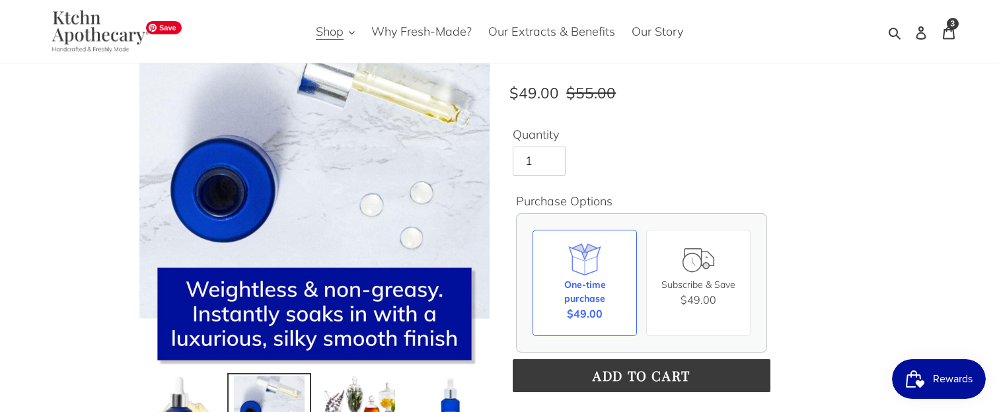
scroll to position [0, 0]
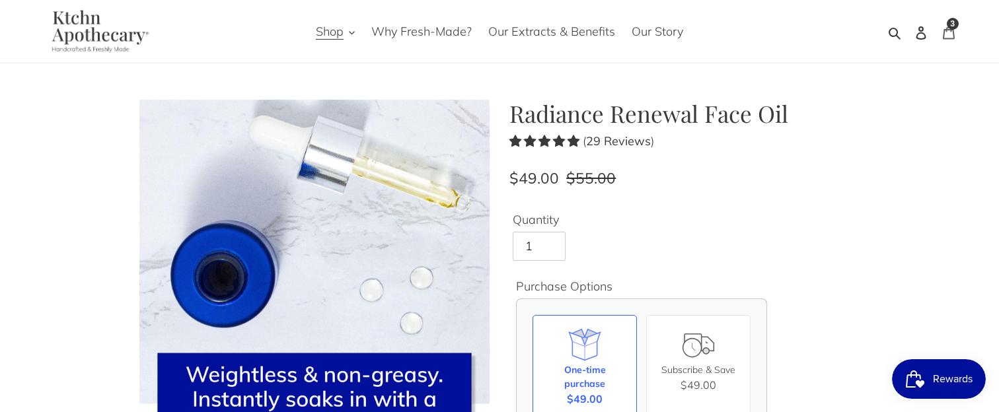
click at [956, 31] on link "Cart 3 items" at bounding box center [949, 31] width 28 height 31
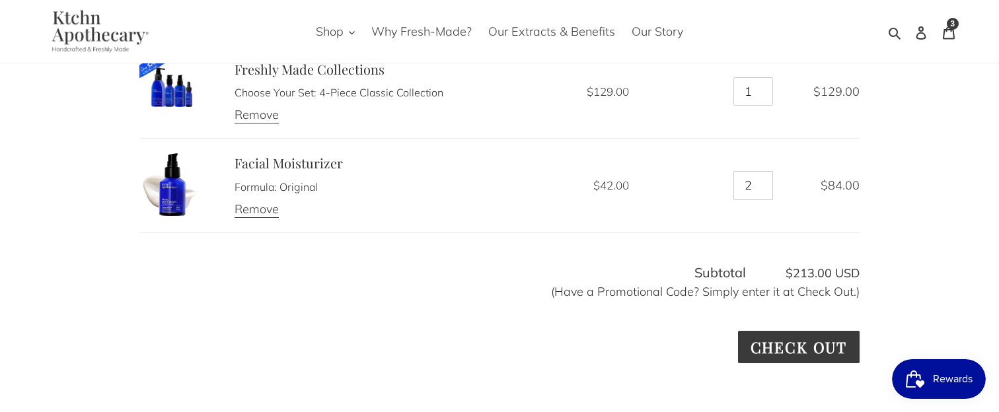
scroll to position [192, 0]
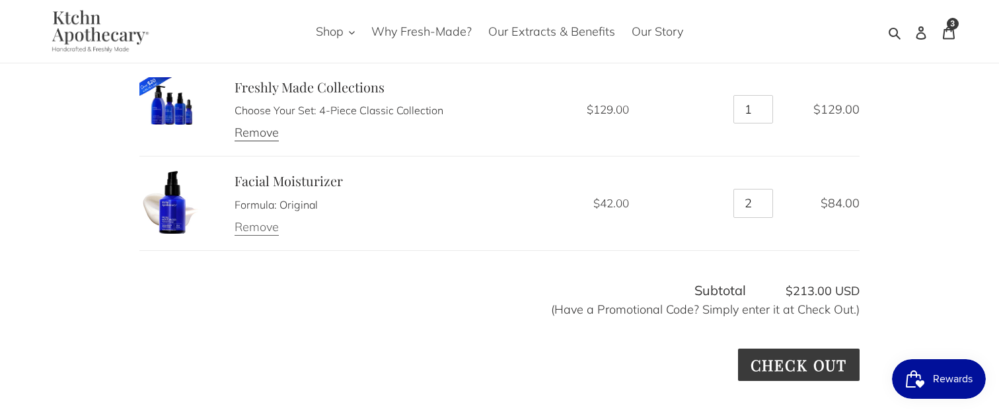
click at [258, 232] on link "Remove" at bounding box center [257, 227] width 44 height 17
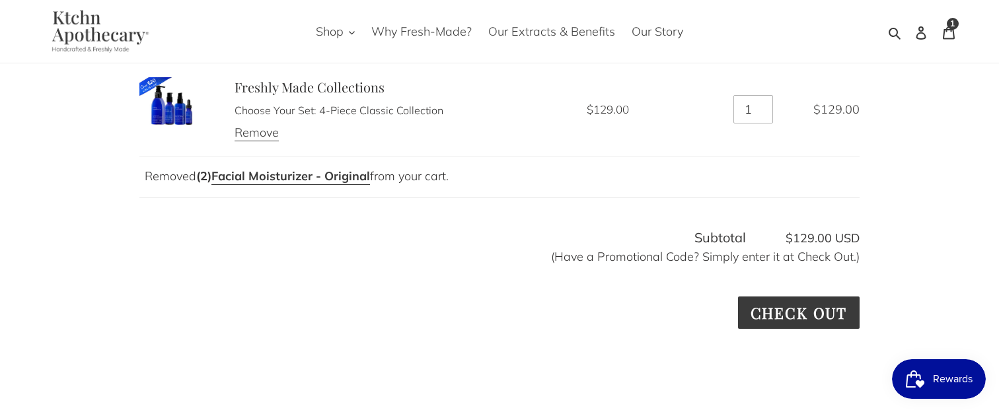
click at [754, 110] on input "1" at bounding box center [754, 109] width 40 height 29
type input "2"
click at [761, 106] on input "2" at bounding box center [754, 109] width 40 height 29
click at [722, 152] on td "Quantity 2 Error" at bounding box center [716, 109] width 144 height 94
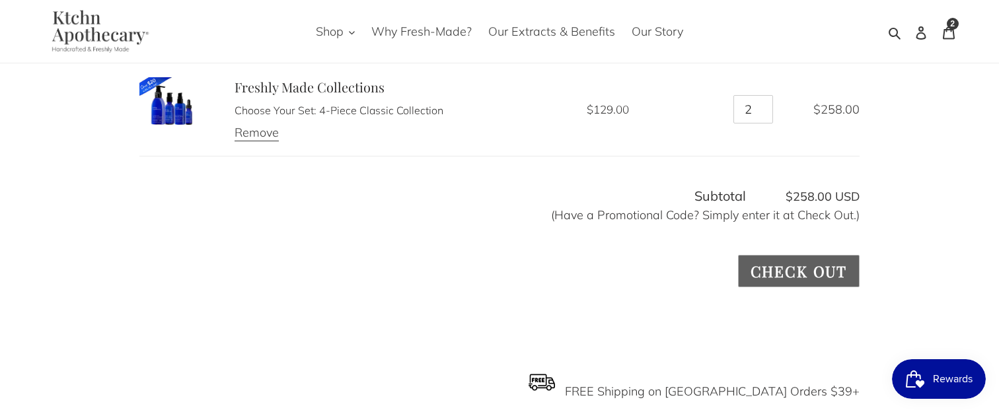
click at [775, 265] on input "Check out" at bounding box center [799, 271] width 122 height 32
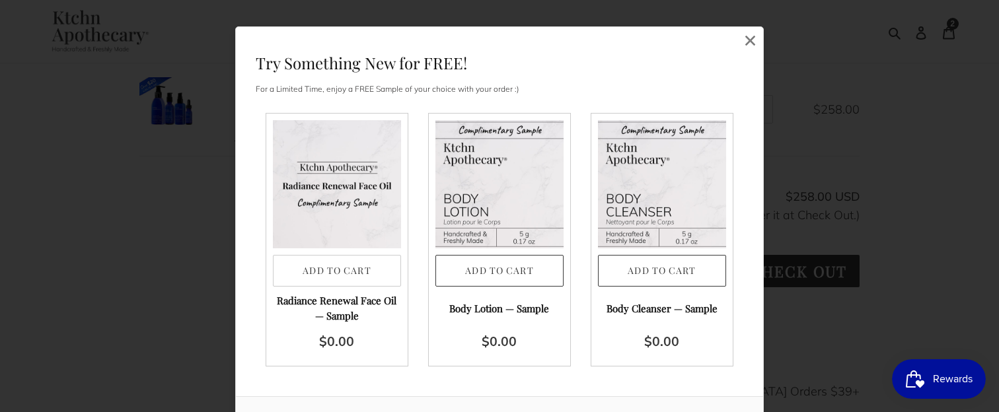
click at [346, 278] on button "Add to Cart" at bounding box center [337, 271] width 128 height 32
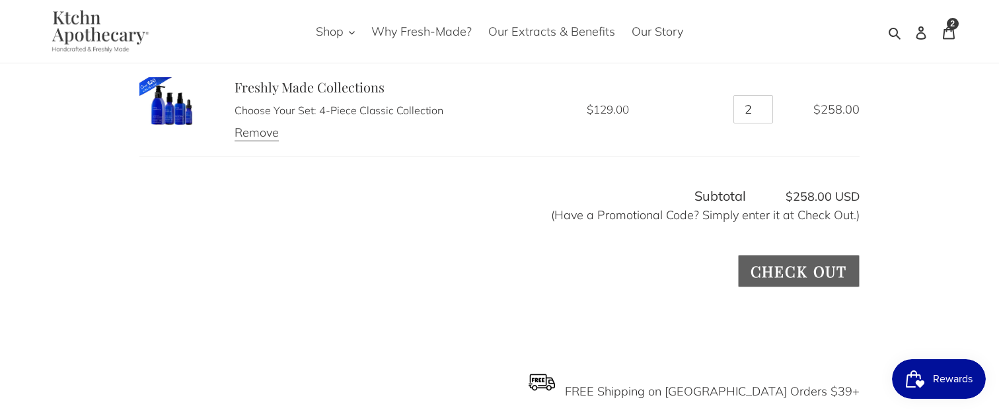
click at [779, 265] on input "Check out" at bounding box center [799, 271] width 122 height 32
